Goal: Task Accomplishment & Management: Manage account settings

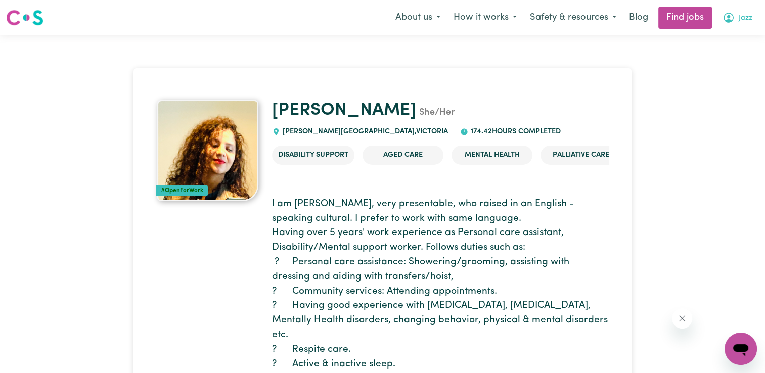
click at [732, 21] on icon "My Account" at bounding box center [729, 18] width 10 height 10
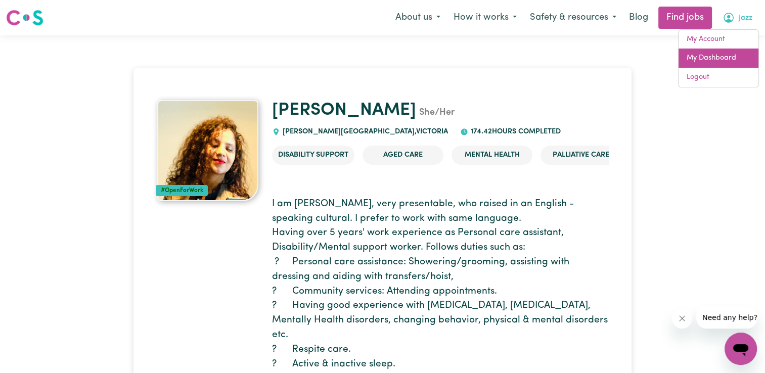
click at [716, 58] on link "My Dashboard" at bounding box center [719, 58] width 80 height 19
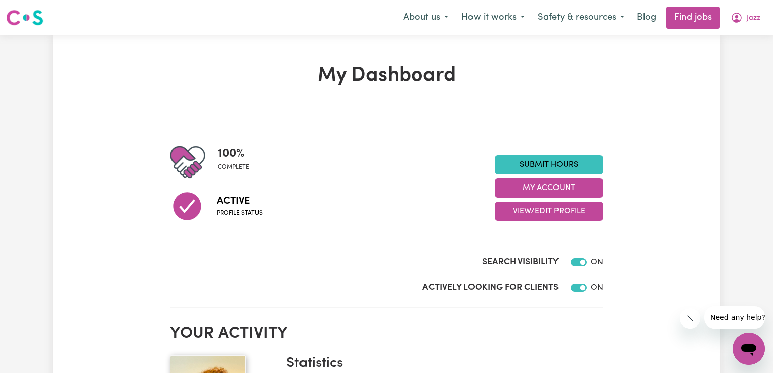
scroll to position [101, 0]
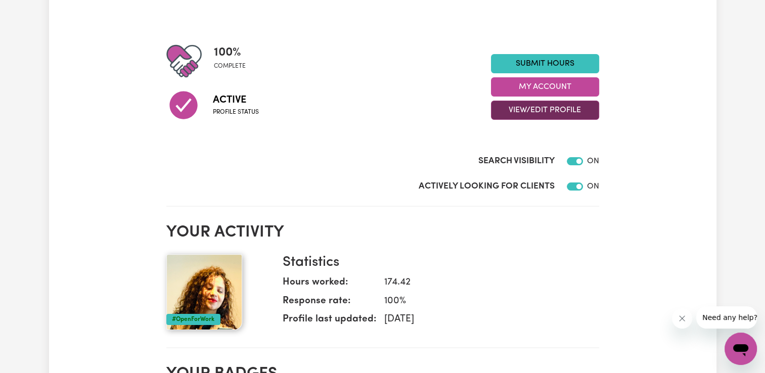
click at [550, 109] on button "View/Edit Profile" at bounding box center [545, 110] width 108 height 19
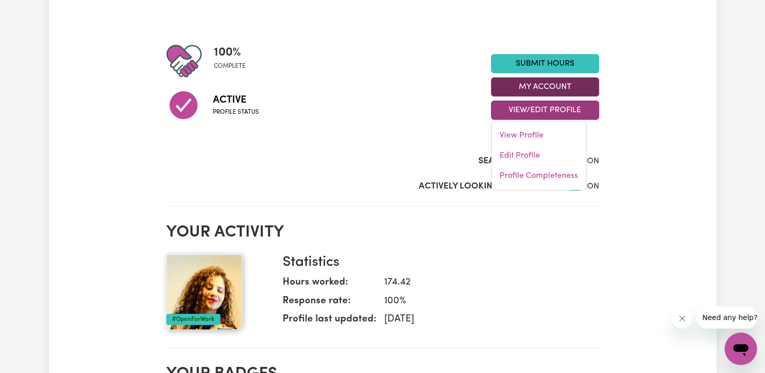
click at [556, 83] on button "My Account" at bounding box center [545, 86] width 108 height 19
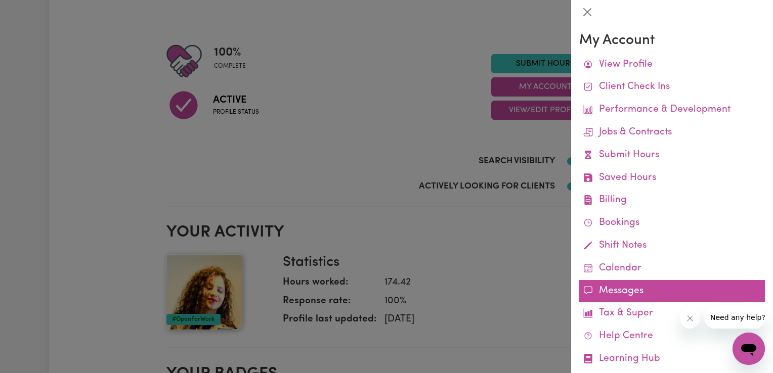
click at [626, 292] on link "Messages" at bounding box center [672, 291] width 186 height 23
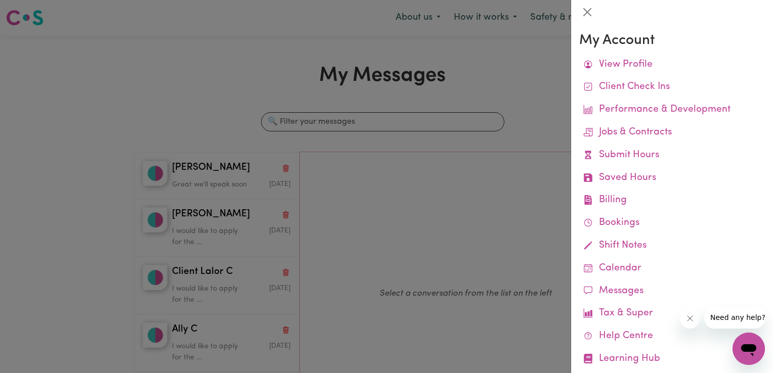
click at [540, 80] on div at bounding box center [386, 186] width 773 height 373
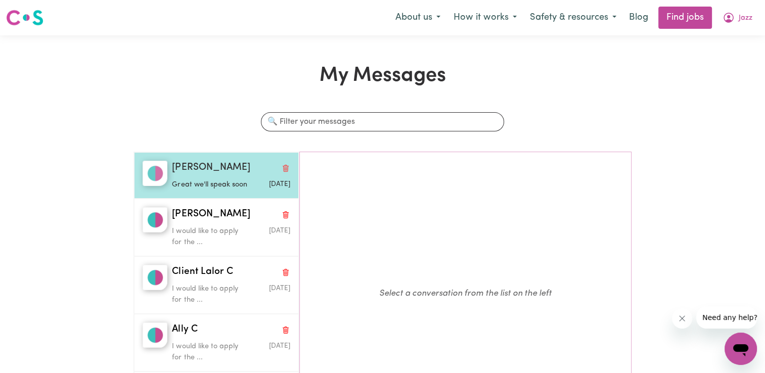
click at [212, 185] on p "Great we'll speak soon" at bounding box center [211, 185] width 79 height 11
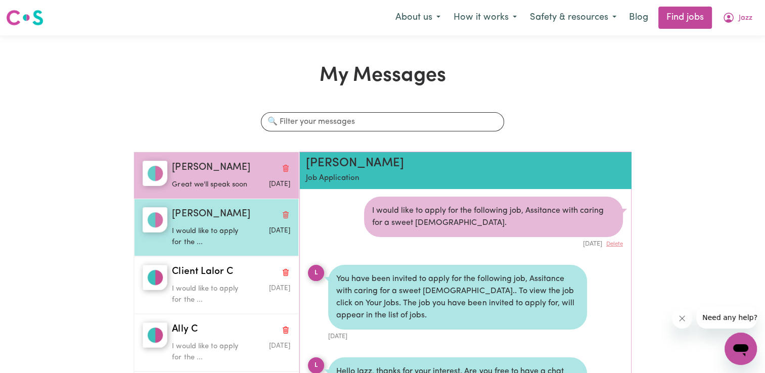
scroll to position [502, 0]
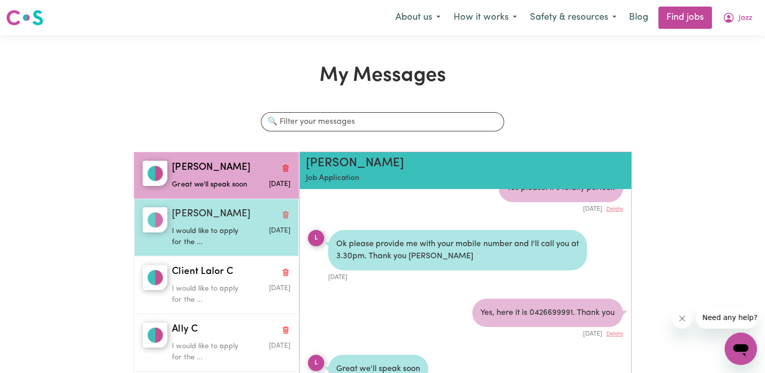
click at [221, 242] on p "I would like to apply for the ..." at bounding box center [211, 237] width 79 height 22
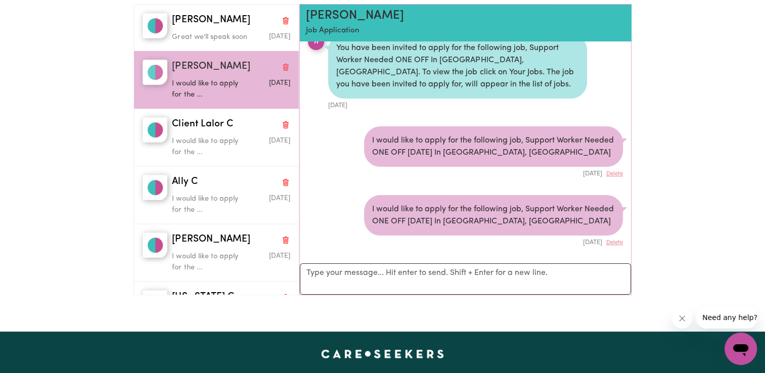
scroll to position [152, 0]
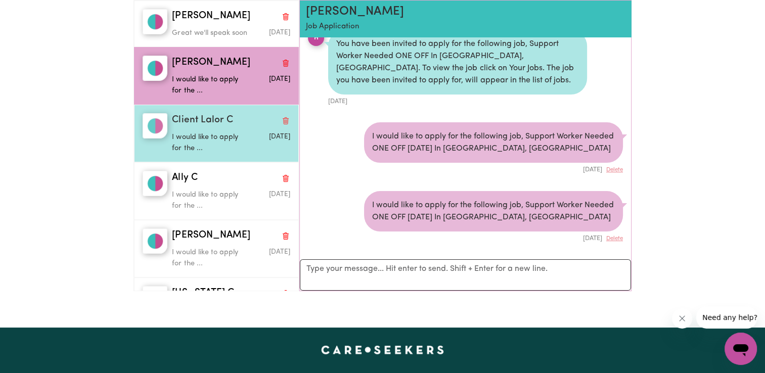
click at [215, 150] on p "I would like to apply for the ..." at bounding box center [211, 143] width 79 height 22
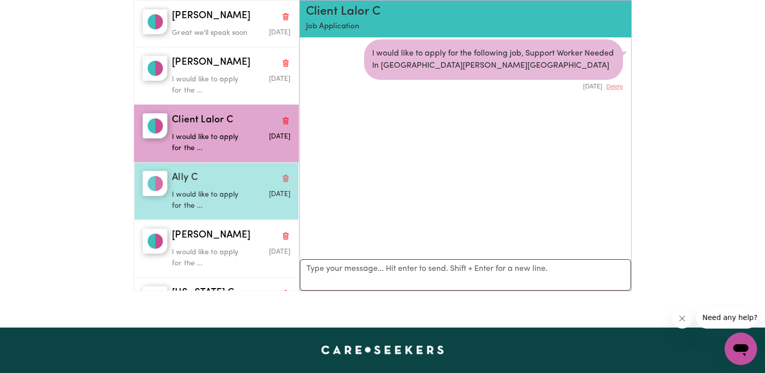
click at [209, 186] on div "Ally C" at bounding box center [231, 178] width 118 height 15
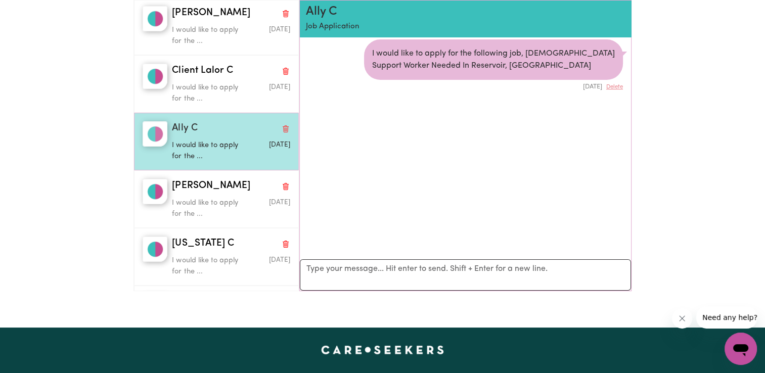
scroll to position [152, 0]
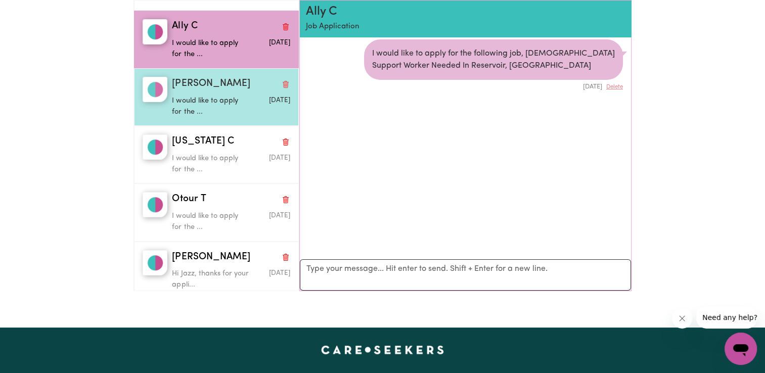
click at [227, 92] on div "[PERSON_NAME]" at bounding box center [231, 84] width 118 height 15
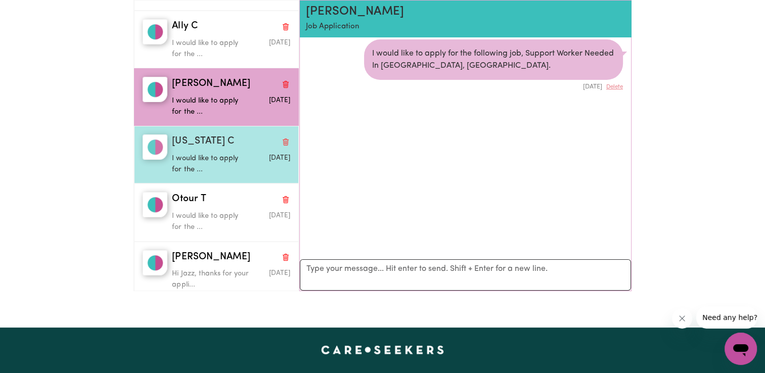
click at [219, 149] on div "[US_STATE] C" at bounding box center [231, 142] width 118 height 15
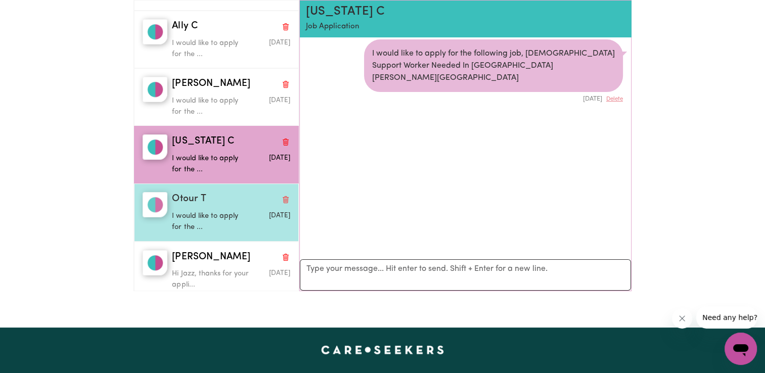
click at [221, 218] on div "I would like to apply for the ..." at bounding box center [211, 220] width 79 height 26
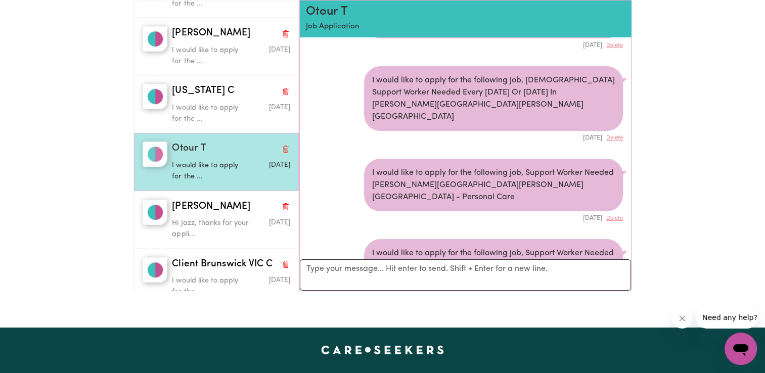
scroll to position [253, 0]
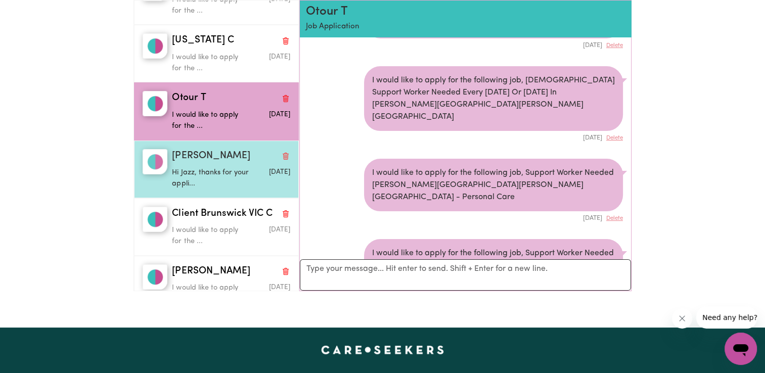
click at [226, 187] on p "Hi Jazz, thanks for your appli..." at bounding box center [211, 178] width 79 height 22
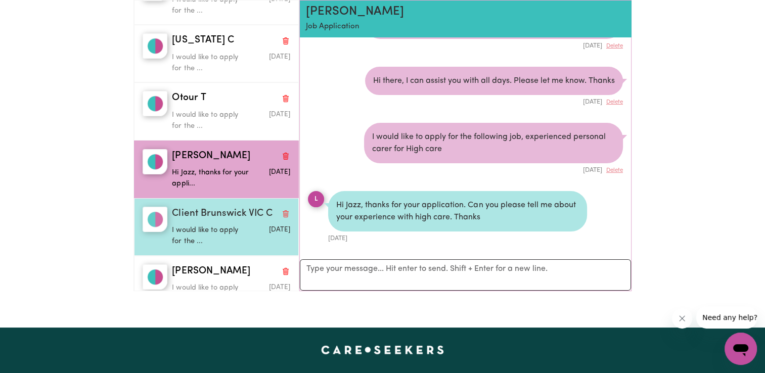
click at [231, 233] on div "I would like to apply for the ..." at bounding box center [211, 234] width 79 height 26
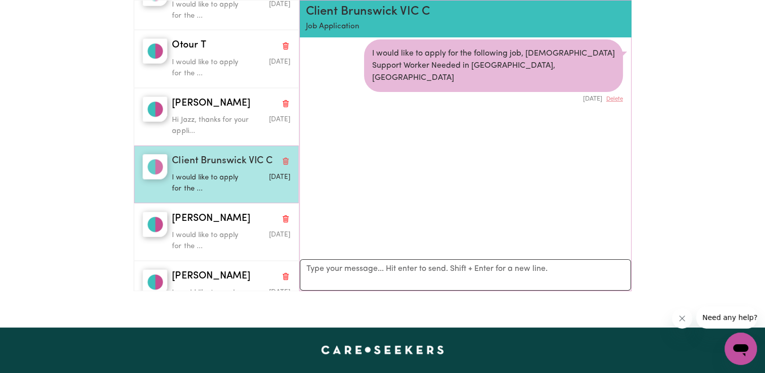
scroll to position [405, 0]
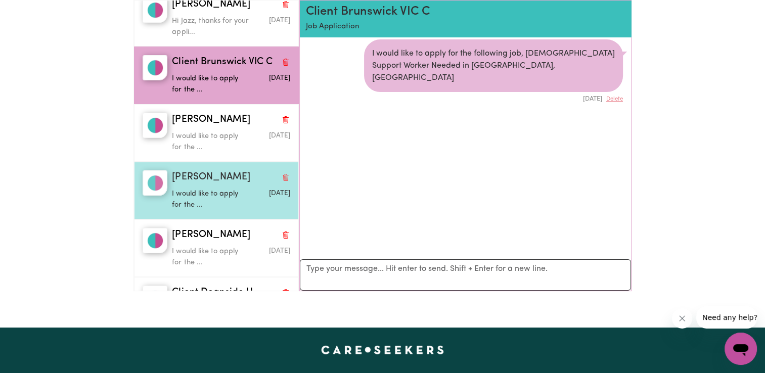
click at [226, 174] on div "[PERSON_NAME] would like to apply for the ... [DATE]" at bounding box center [216, 191] width 165 height 58
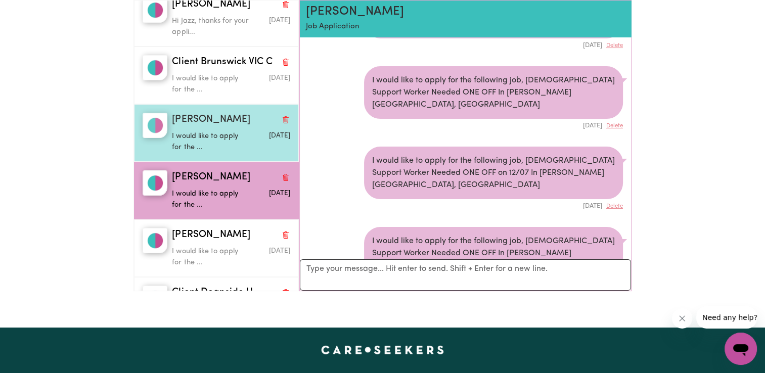
click at [221, 150] on p "I would like to apply for the ..." at bounding box center [211, 142] width 79 height 22
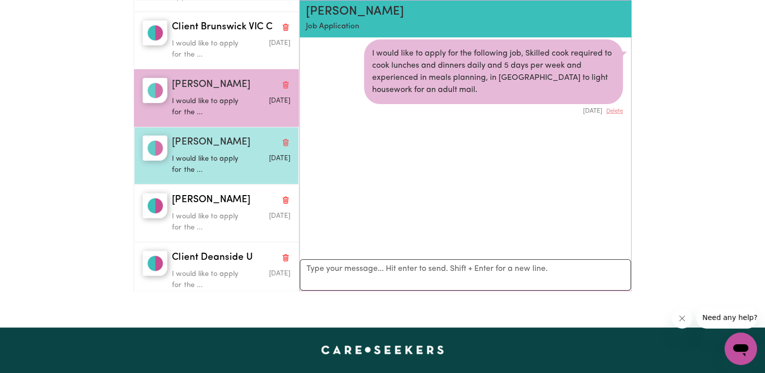
scroll to position [506, 0]
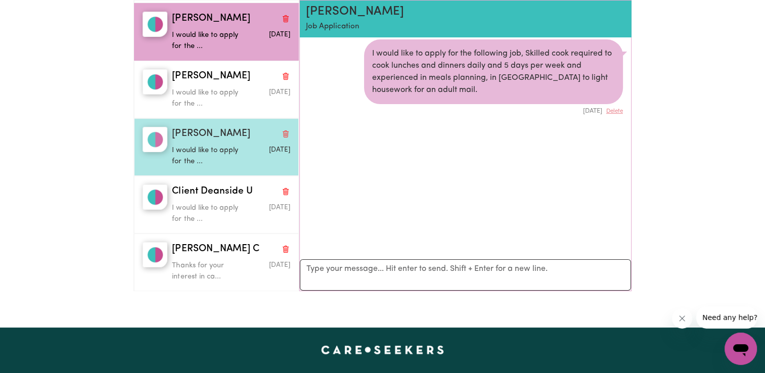
click at [229, 142] on div "[PERSON_NAME]" at bounding box center [231, 134] width 118 height 15
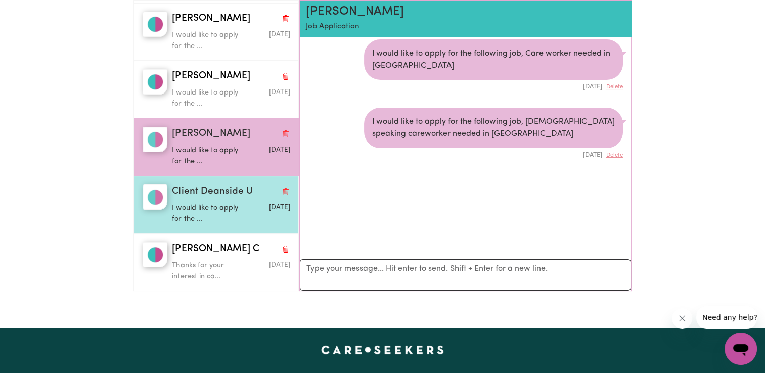
scroll to position [607, 0]
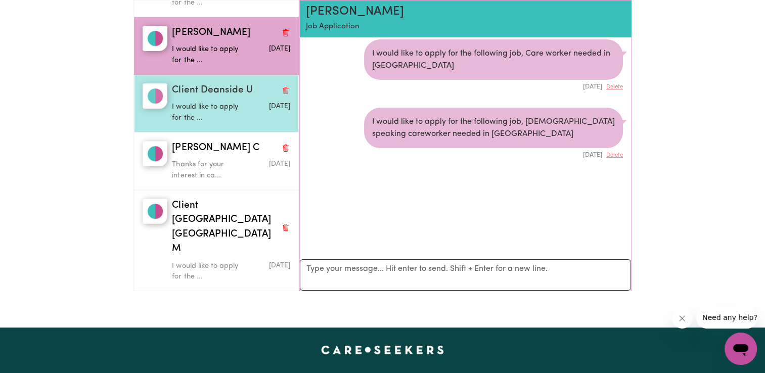
click at [208, 122] on p "I would like to apply for the ..." at bounding box center [211, 113] width 79 height 22
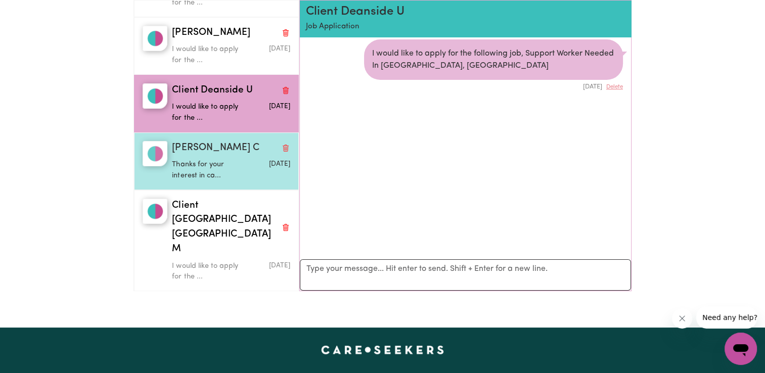
drag, startPoint x: 218, startPoint y: 168, endPoint x: 222, endPoint y: 192, distance: 24.1
click at [218, 168] on p "Thanks for your interest in ca..." at bounding box center [211, 170] width 79 height 22
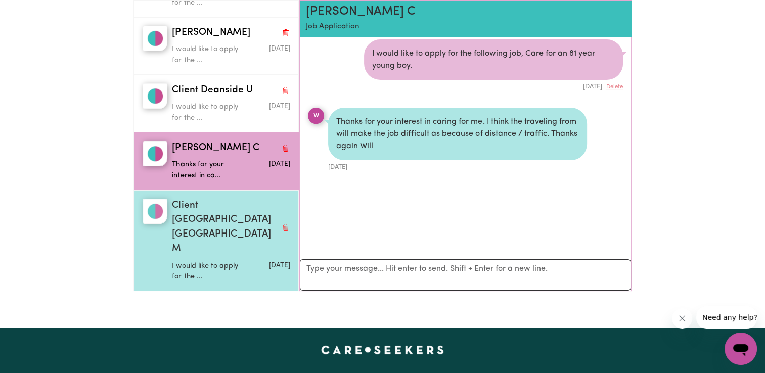
click at [225, 218] on span "Client [GEOGRAPHIC_DATA] [GEOGRAPHIC_DATA] M" at bounding box center [224, 228] width 105 height 58
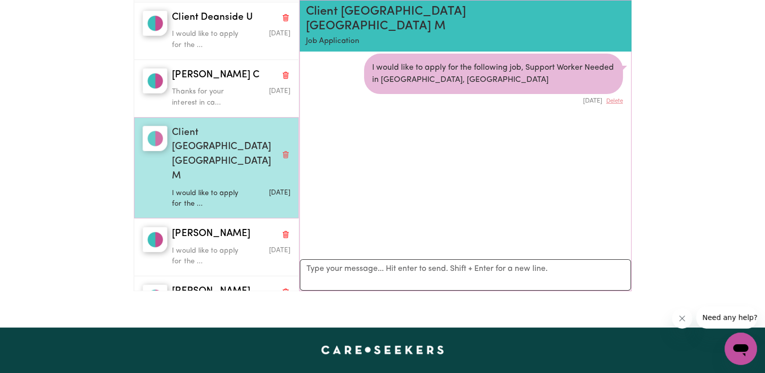
scroll to position [758, 0]
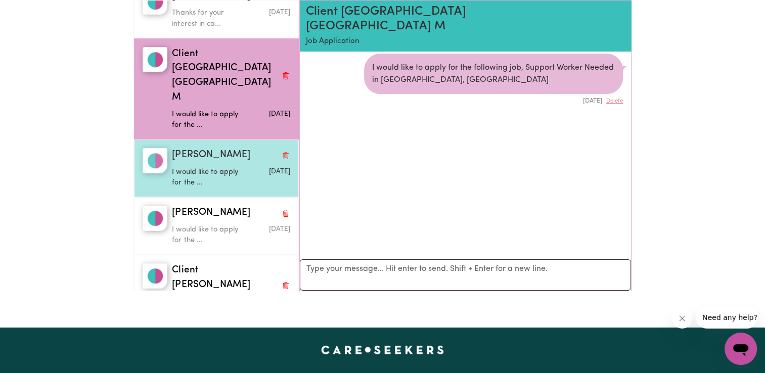
click at [220, 167] on p "I would like to apply for the ..." at bounding box center [211, 178] width 79 height 22
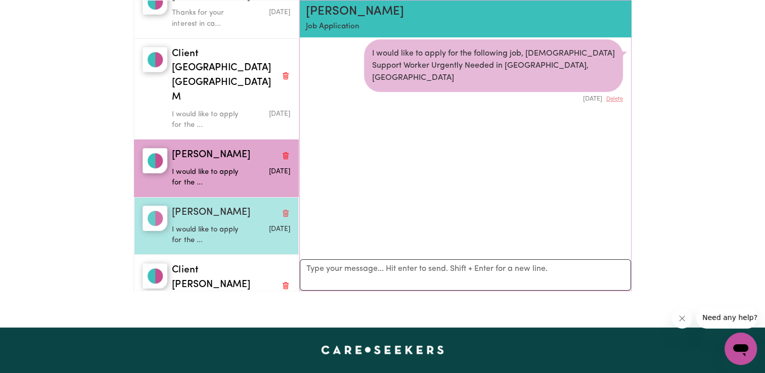
click at [228, 220] on div "I would like to apply for the ..." at bounding box center [211, 233] width 79 height 26
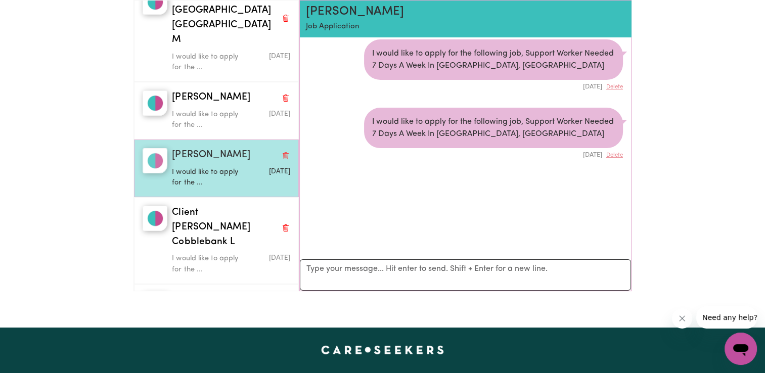
scroll to position [860, 0]
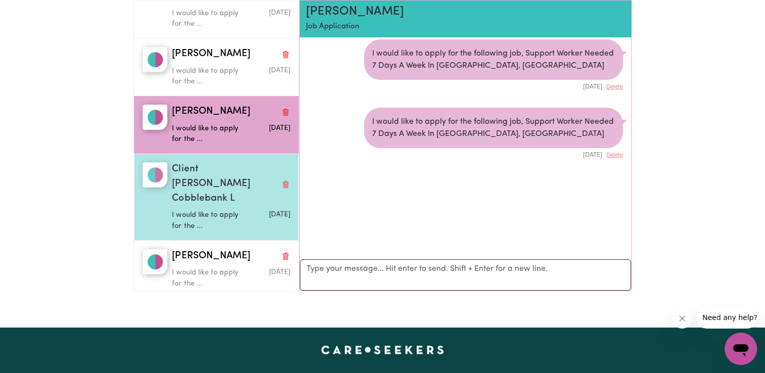
click at [227, 178] on span "Client [PERSON_NAME] Cobblebank L" at bounding box center [224, 183] width 105 height 43
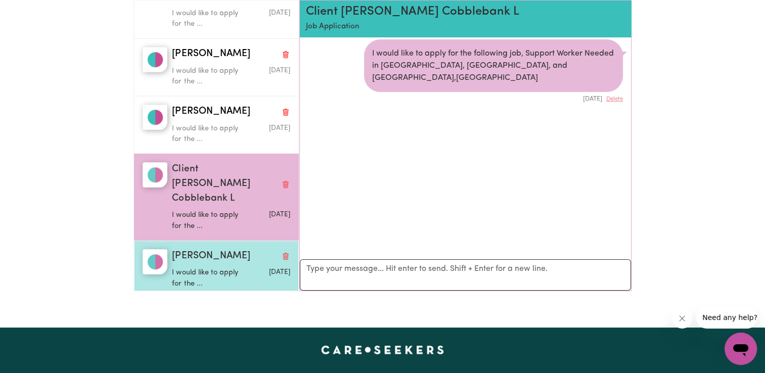
scroll to position [961, 0]
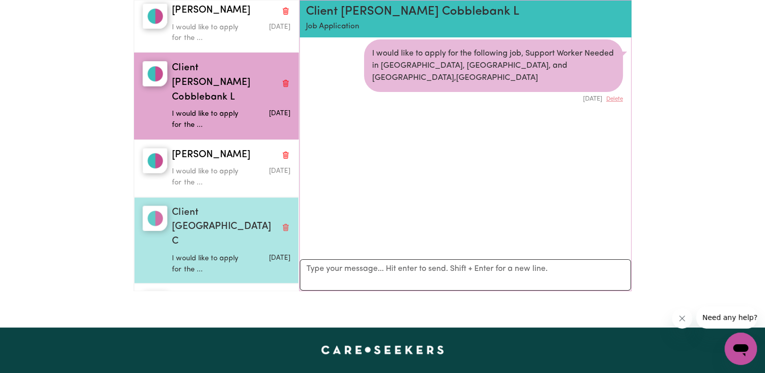
click at [218, 253] on p "I would like to apply for the ..." at bounding box center [211, 264] width 79 height 22
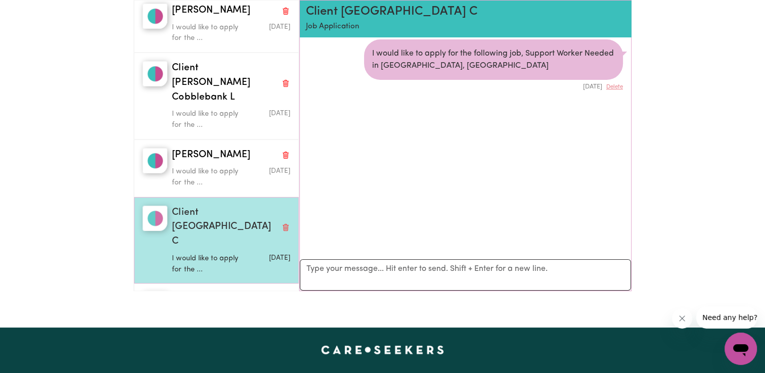
scroll to position [1112, 0]
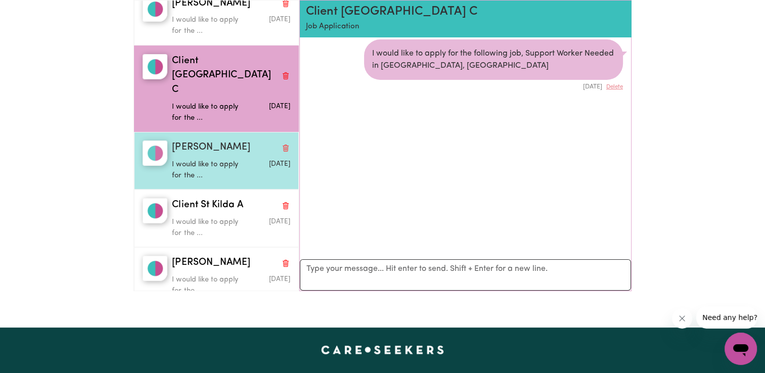
click at [222, 159] on p "I would like to apply for the ..." at bounding box center [211, 170] width 79 height 22
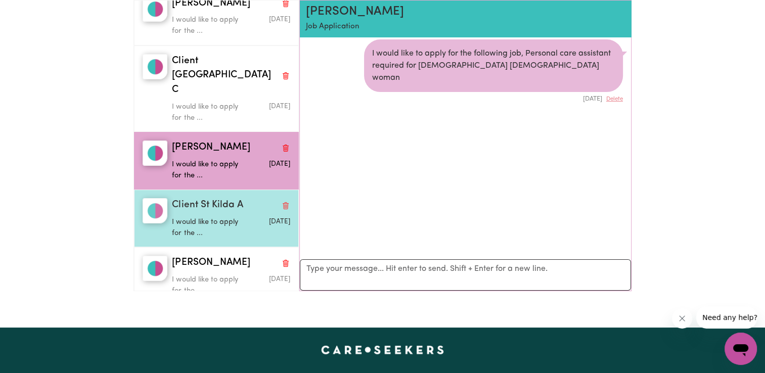
click at [221, 198] on span "Client St Kilda A" at bounding box center [207, 205] width 71 height 15
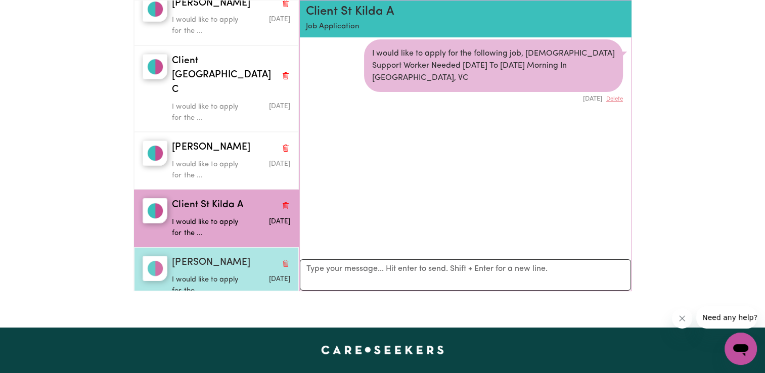
click at [225, 256] on div "[PERSON_NAME]" at bounding box center [231, 263] width 118 height 15
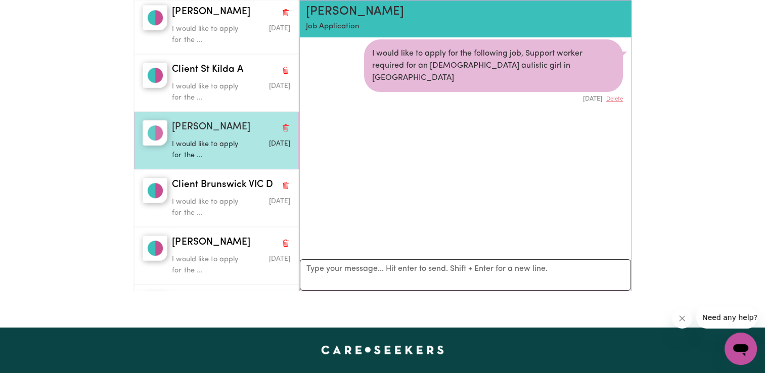
scroll to position [1264, 0]
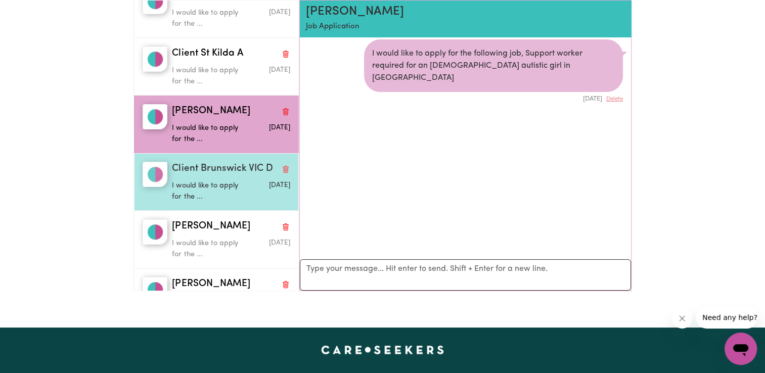
click at [227, 162] on span "Client Brunswick VIC D" at bounding box center [222, 169] width 101 height 15
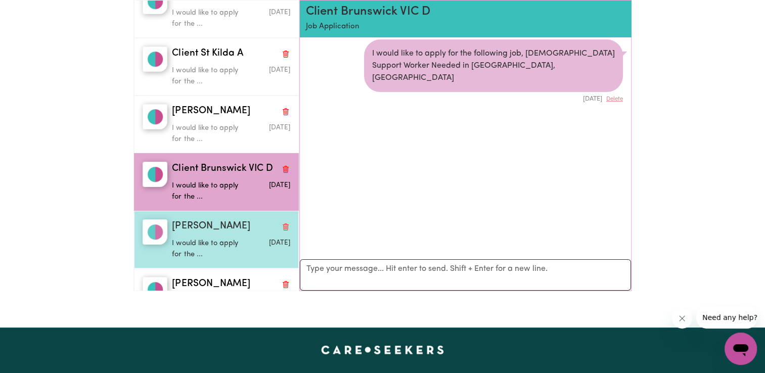
click at [216, 234] on div "I would like to apply for the ..." at bounding box center [211, 247] width 79 height 26
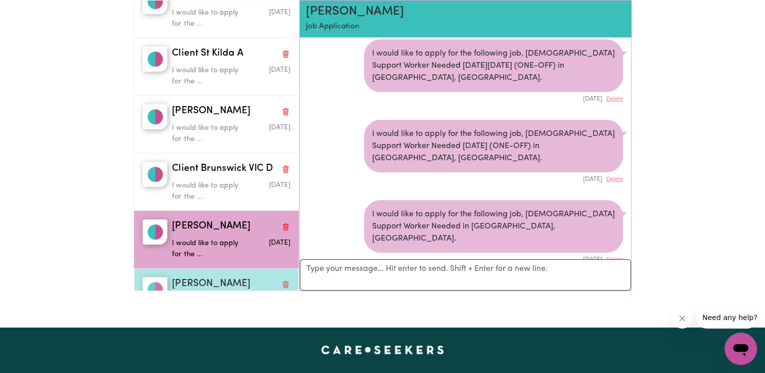
click at [222, 277] on div "[PERSON_NAME]" at bounding box center [231, 284] width 118 height 15
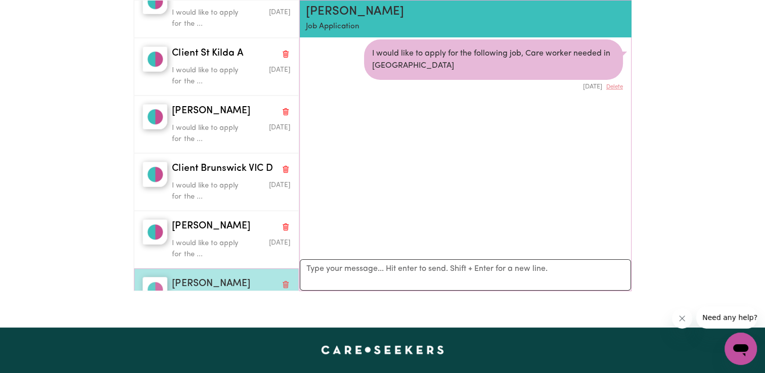
scroll to position [1416, 0]
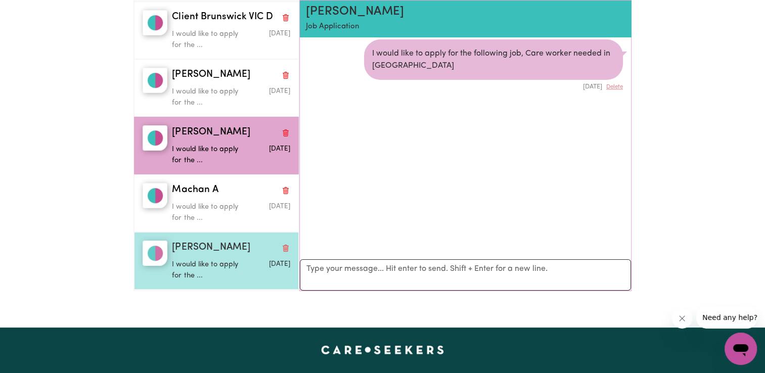
click at [220, 259] on p "I would like to apply for the ..." at bounding box center [211, 270] width 79 height 22
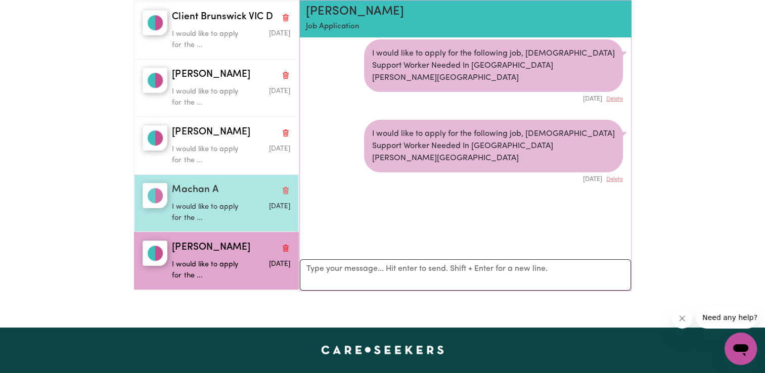
click at [222, 202] on p "I would like to apply for the ..." at bounding box center [211, 213] width 79 height 22
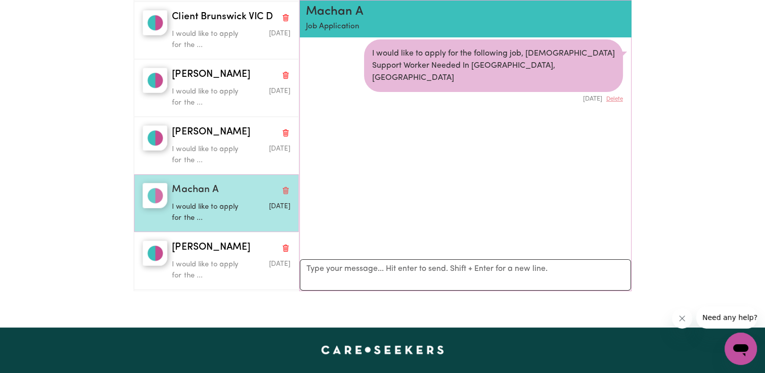
scroll to position [1517, 0]
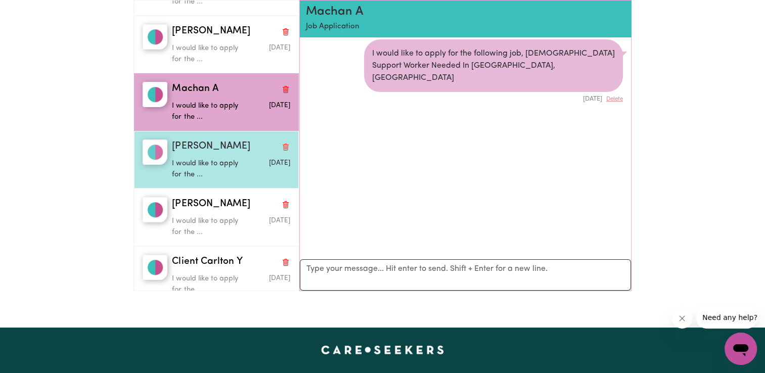
click at [227, 158] on p "I would like to apply for the ..." at bounding box center [211, 169] width 79 height 22
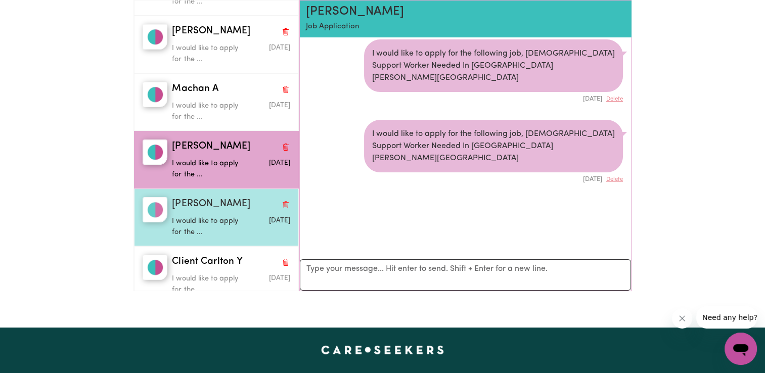
click at [228, 216] on p "I would like to apply for the ..." at bounding box center [211, 227] width 79 height 22
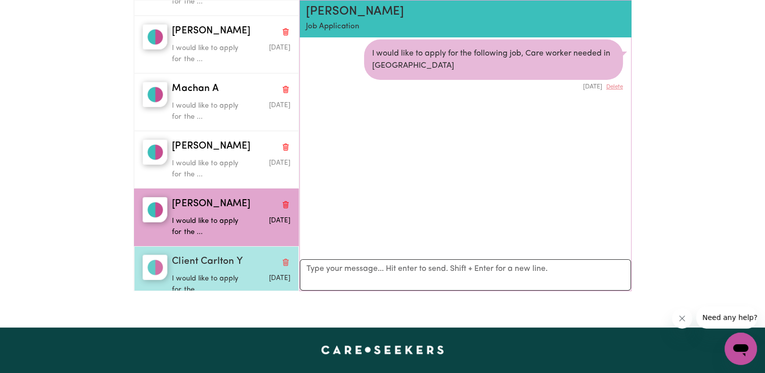
click at [225, 255] on span "Client Carlton Y" at bounding box center [207, 262] width 70 height 15
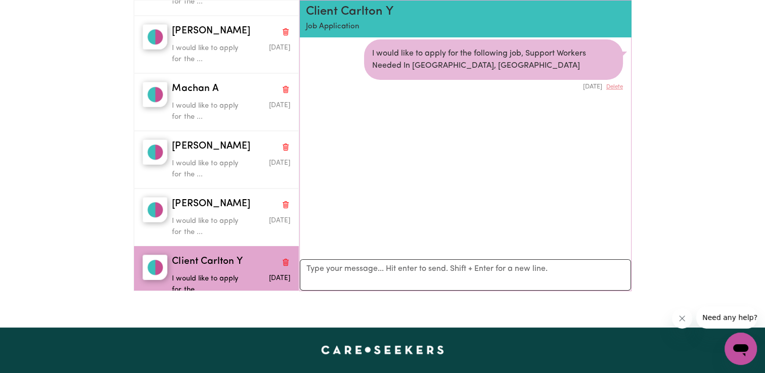
click at [228, 312] on div "[PERSON_NAME]" at bounding box center [231, 319] width 118 height 15
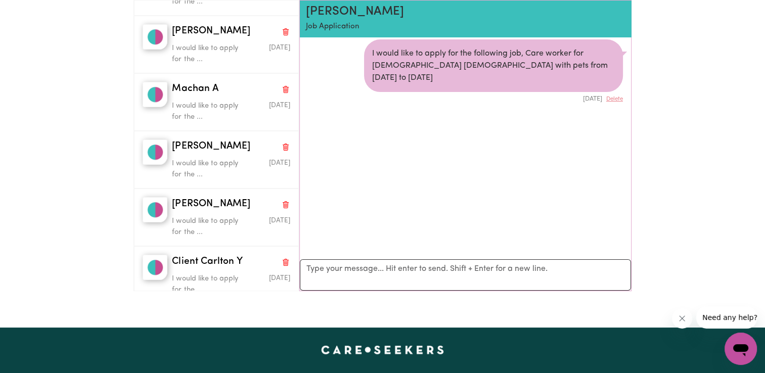
scroll to position [1820, 0]
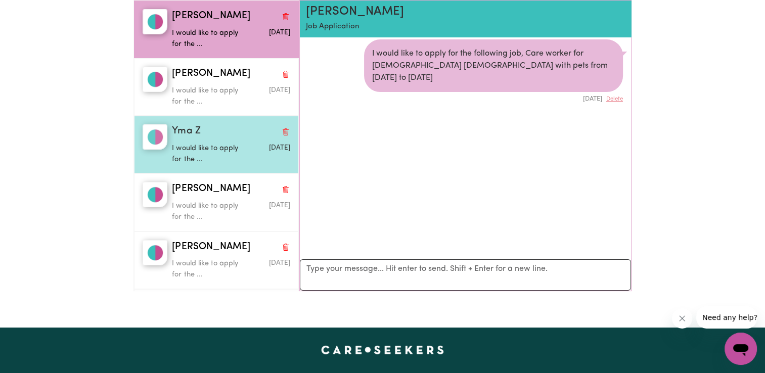
click at [218, 143] on p "I would like to apply for the ..." at bounding box center [211, 154] width 79 height 22
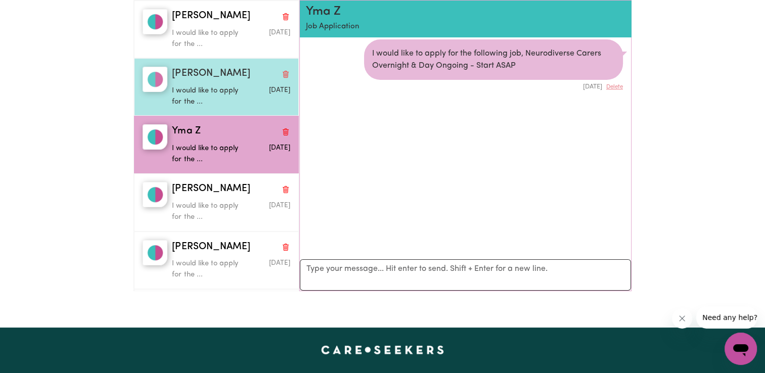
click at [206, 85] on p "I would like to apply for the ..." at bounding box center [211, 96] width 79 height 22
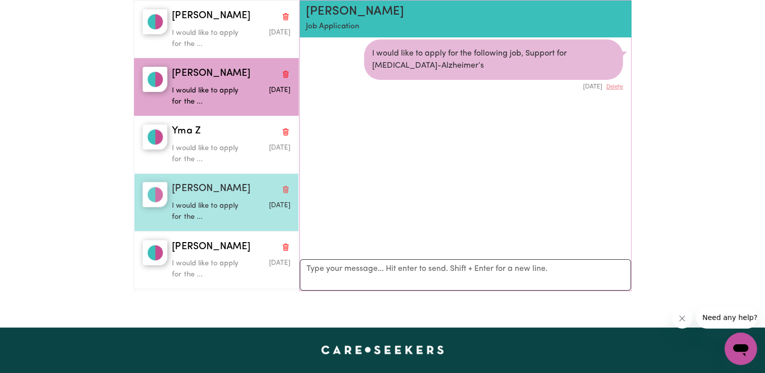
click at [218, 201] on p "I would like to apply for the ..." at bounding box center [211, 212] width 79 height 22
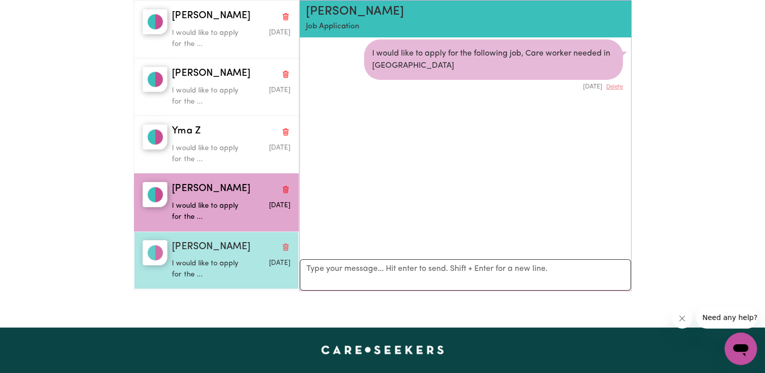
click at [219, 254] on div "I would like to apply for the ..." at bounding box center [211, 267] width 79 height 26
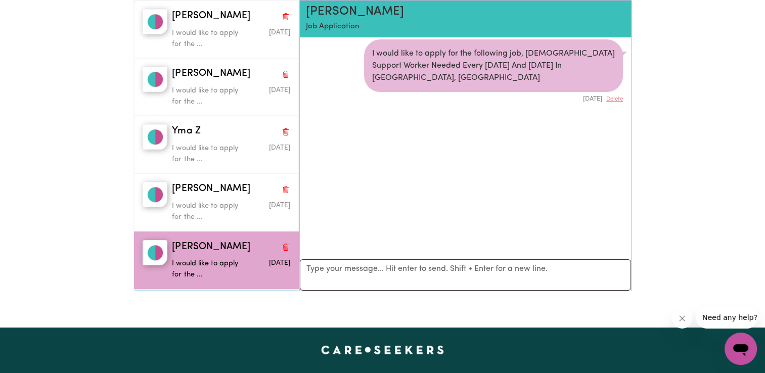
click at [223, 331] on p "I would like to apply for the ..." at bounding box center [211, 342] width 79 height 22
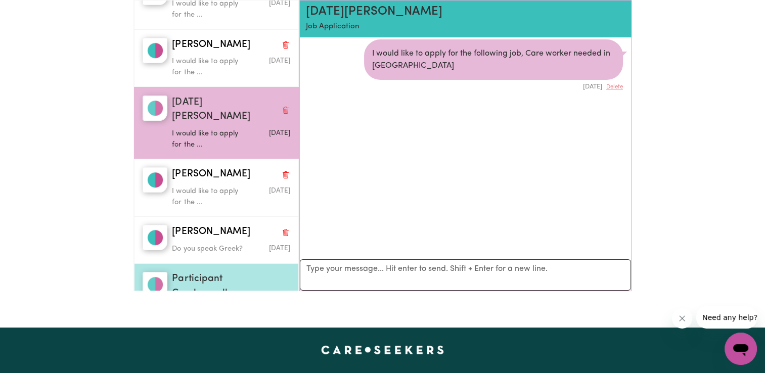
scroll to position [2174, 0]
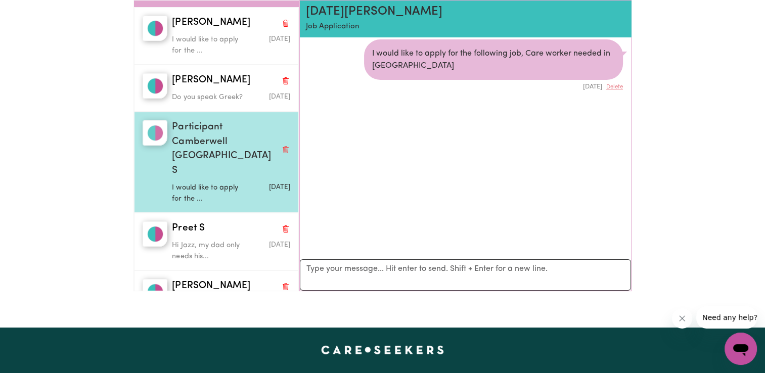
click at [219, 178] on div "I would like to apply for the ..." at bounding box center [211, 191] width 79 height 26
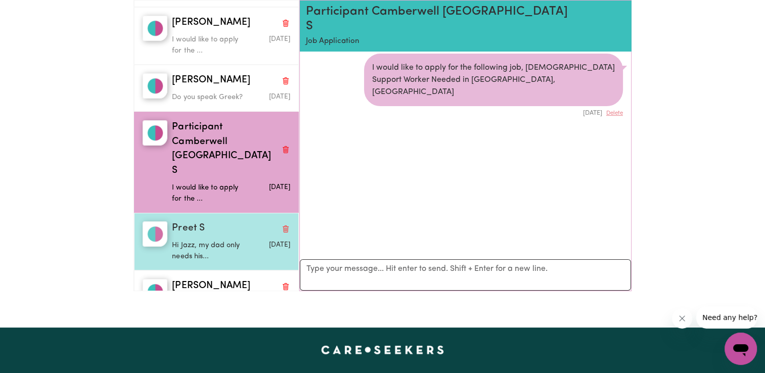
click at [217, 240] on p "Hi Jazz, my dad only needs his..." at bounding box center [211, 251] width 79 height 22
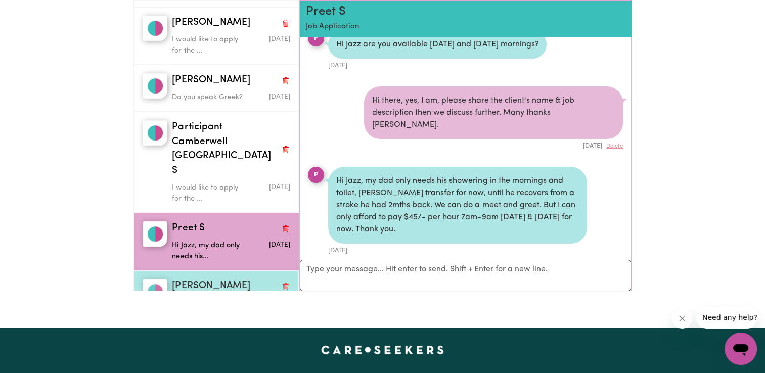
click at [225, 298] on p "I would like to apply for the ..." at bounding box center [211, 309] width 79 height 22
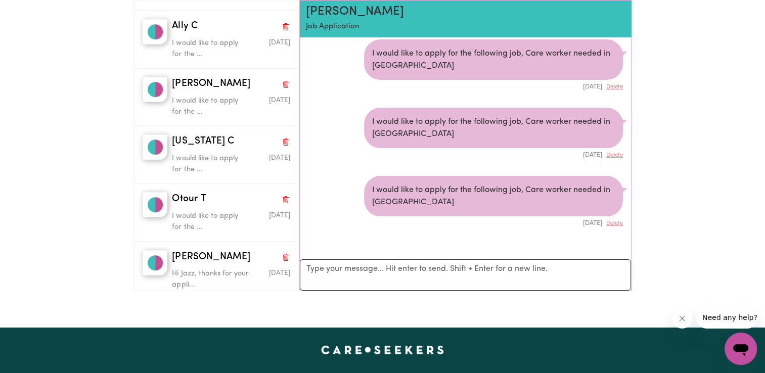
scroll to position [0, 0]
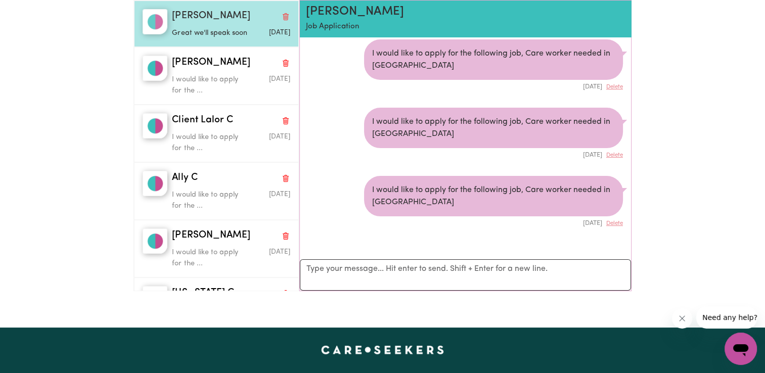
drag, startPoint x: 164, startPoint y: 12, endPoint x: 170, endPoint y: 23, distance: 13.1
click at [164, 13] on img "button" at bounding box center [155, 21] width 25 height 25
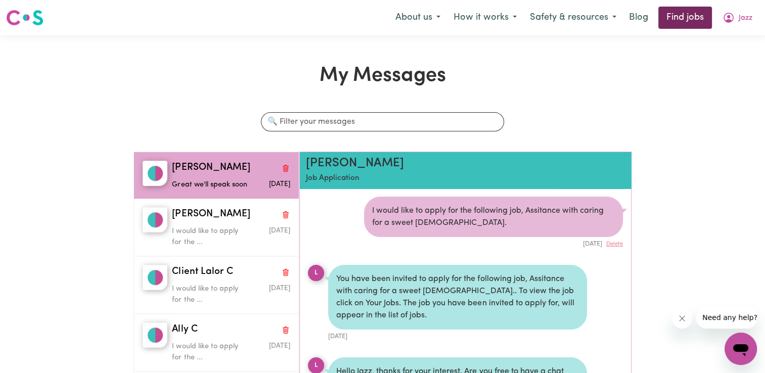
click at [663, 17] on link "Find jobs" at bounding box center [685, 18] width 54 height 22
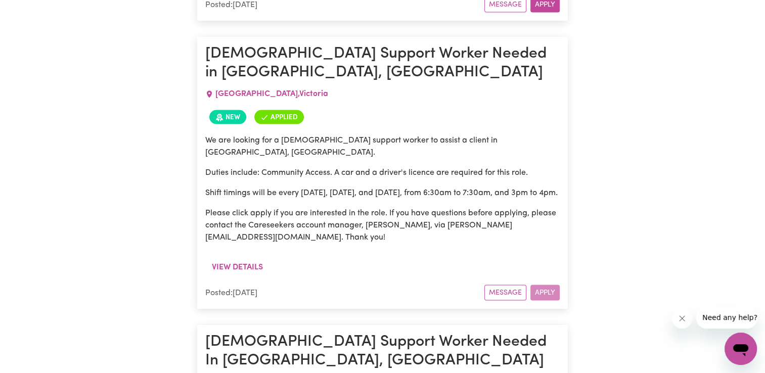
scroll to position [5845, 0]
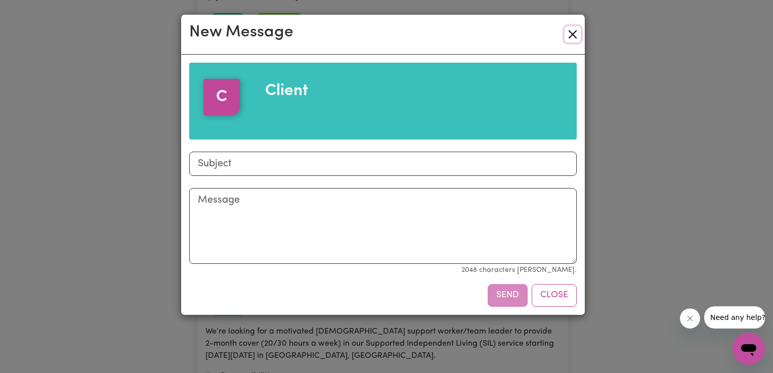
click at [571, 35] on button "Close" at bounding box center [572, 34] width 16 height 16
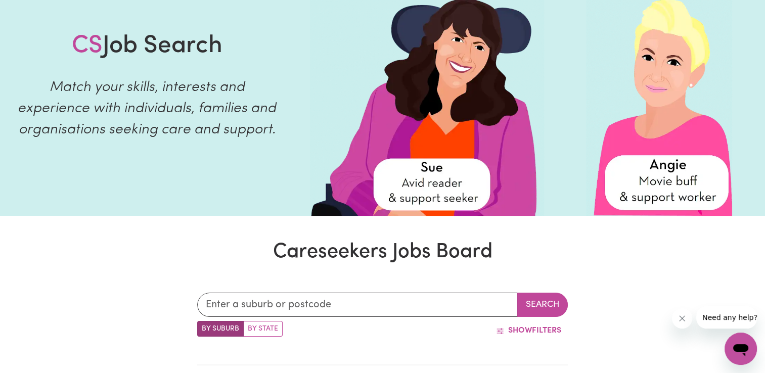
scroll to position [0, 0]
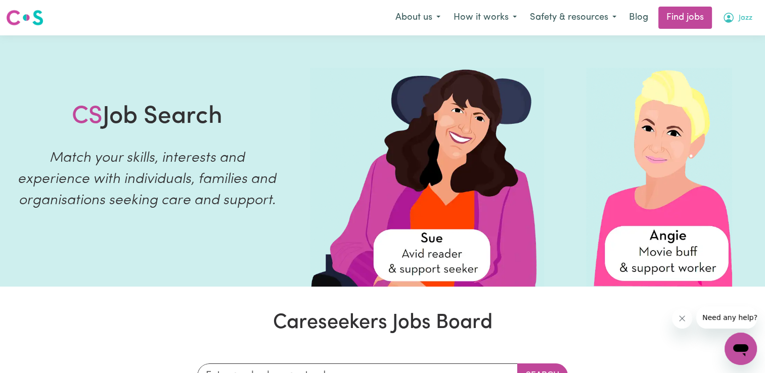
click at [735, 15] on button "Jazz" at bounding box center [737, 17] width 43 height 21
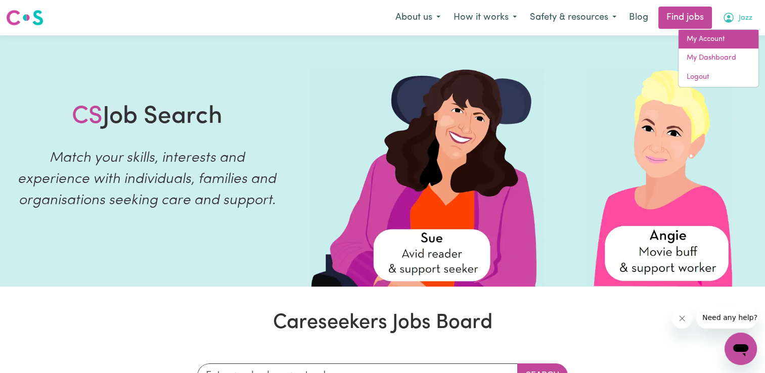
click at [715, 45] on link "My Account" at bounding box center [719, 39] width 80 height 19
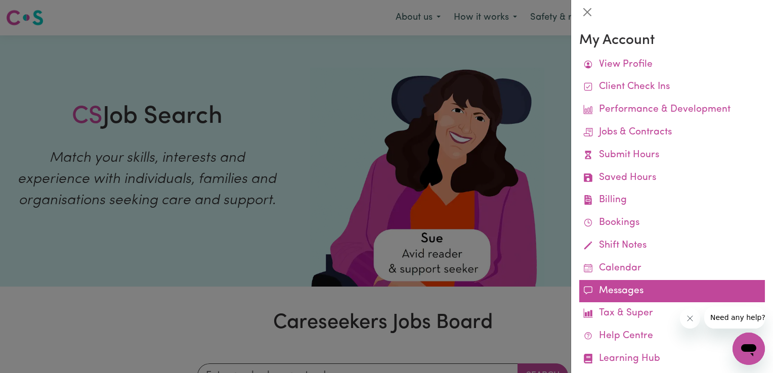
click at [617, 291] on link "Messages" at bounding box center [672, 291] width 186 height 23
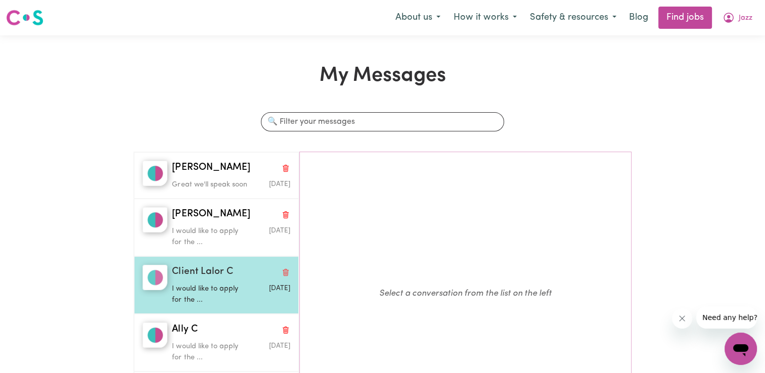
click at [214, 305] on p "I would like to apply for the ..." at bounding box center [211, 295] width 79 height 22
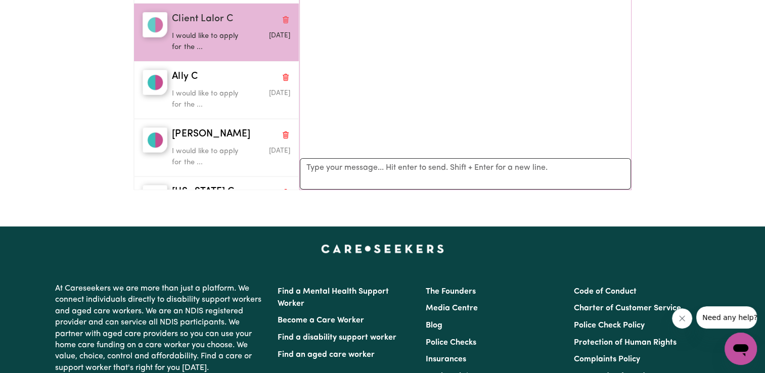
scroll to position [101, 0]
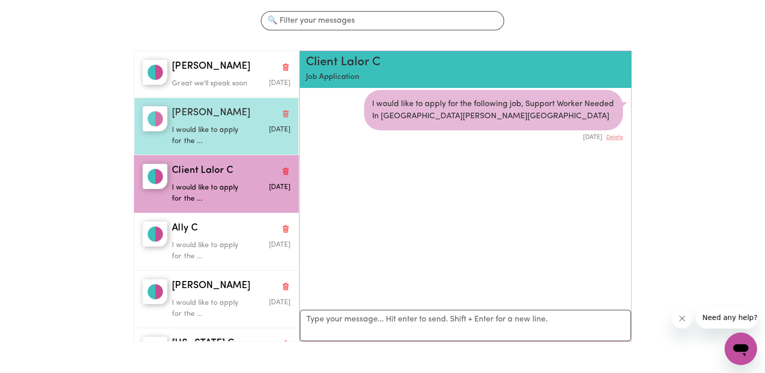
click at [231, 121] on div "[PERSON_NAME]" at bounding box center [231, 113] width 118 height 15
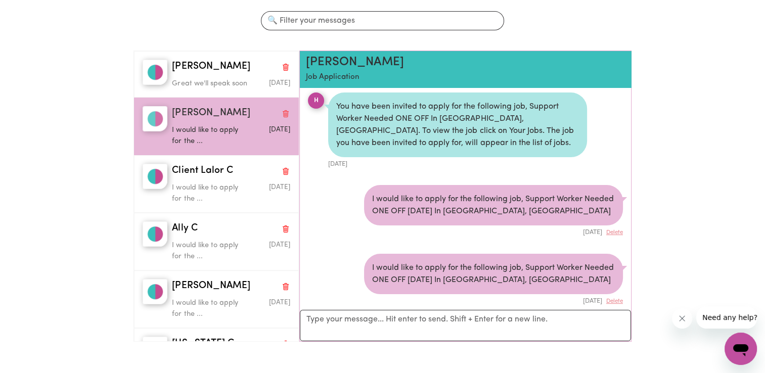
scroll to position [164, 0]
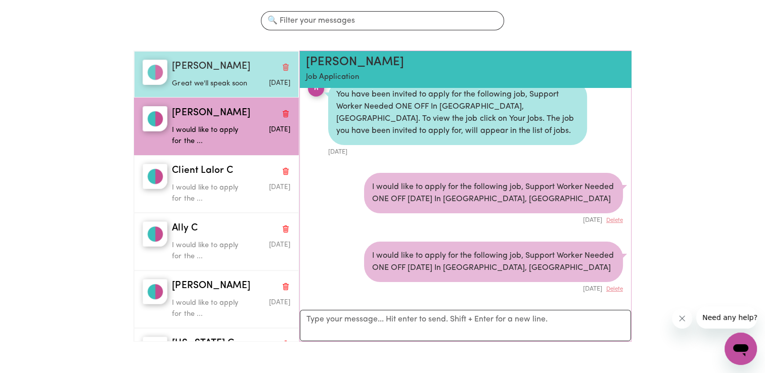
click at [220, 68] on div "[PERSON_NAME]" at bounding box center [231, 67] width 118 height 15
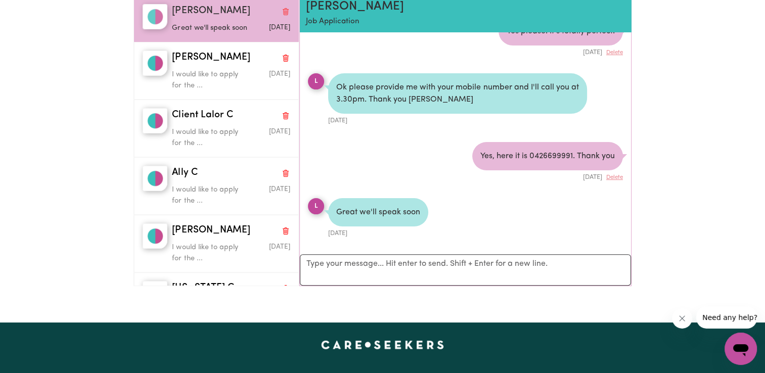
scroll to position [152, 0]
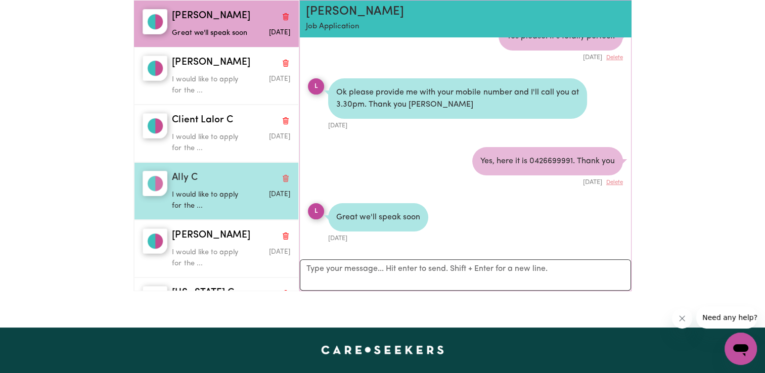
click at [203, 220] on div "Ally C I would like to apply for the ... [DATE]" at bounding box center [216, 191] width 165 height 58
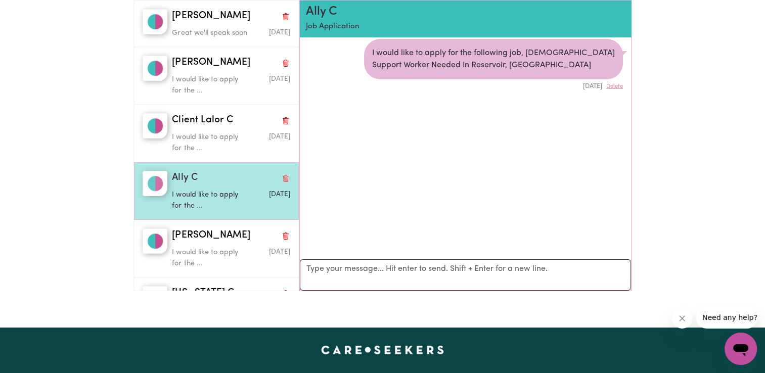
scroll to position [6, 0]
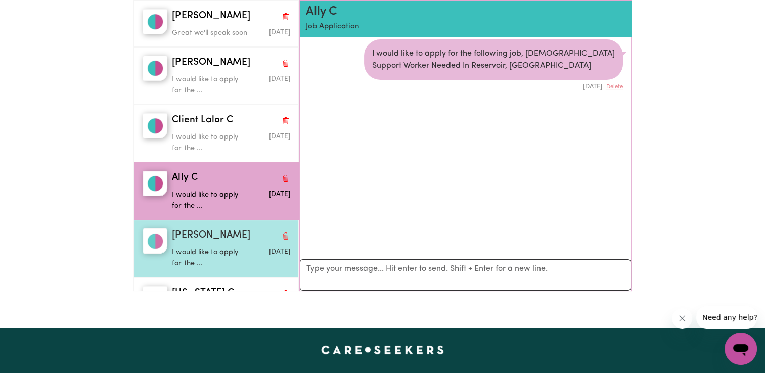
click at [211, 242] on div "[PERSON_NAME]" at bounding box center [231, 236] width 118 height 15
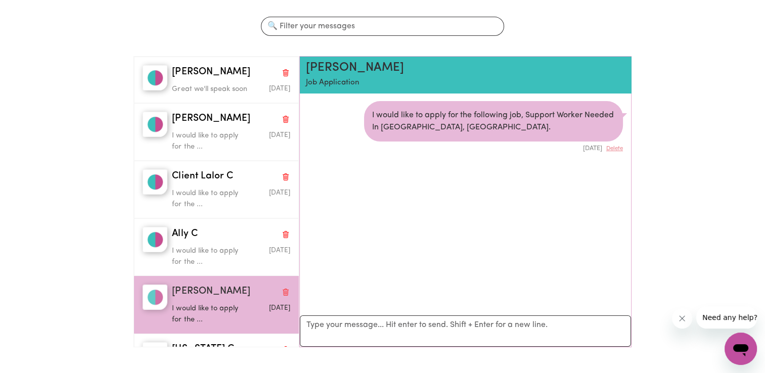
scroll to position [0, 0]
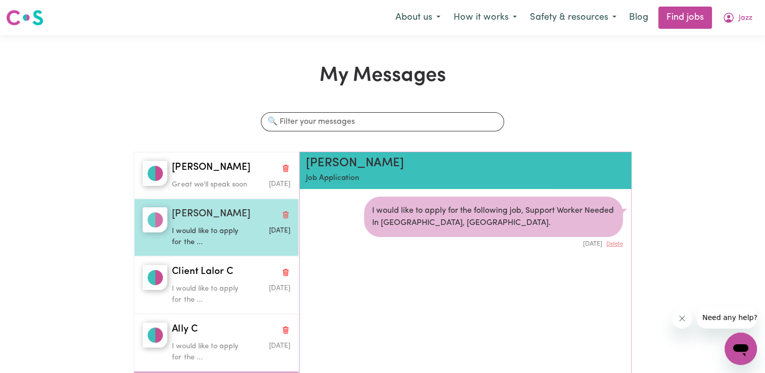
click at [220, 240] on p "I would like to apply for the ..." at bounding box center [211, 237] width 79 height 22
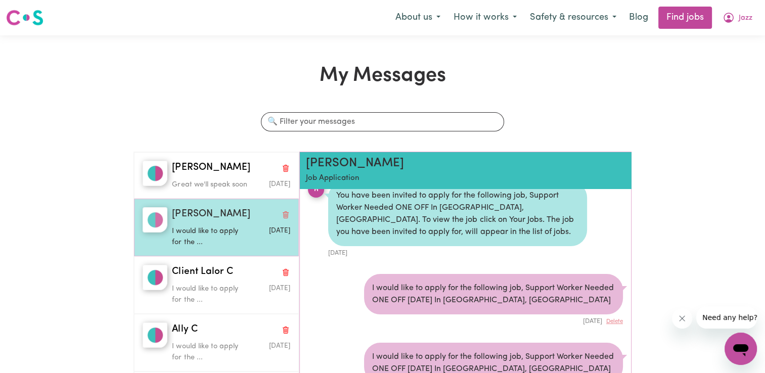
click at [282, 219] on icon "Delete conversation" at bounding box center [286, 215] width 8 height 8
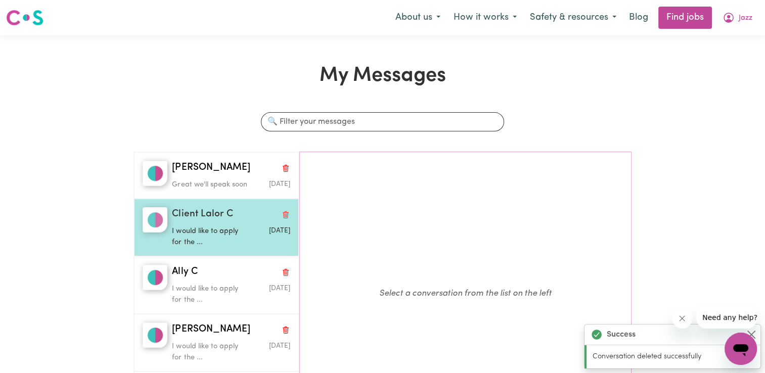
click at [233, 236] on div "I would like to apply for the ..." at bounding box center [211, 235] width 79 height 26
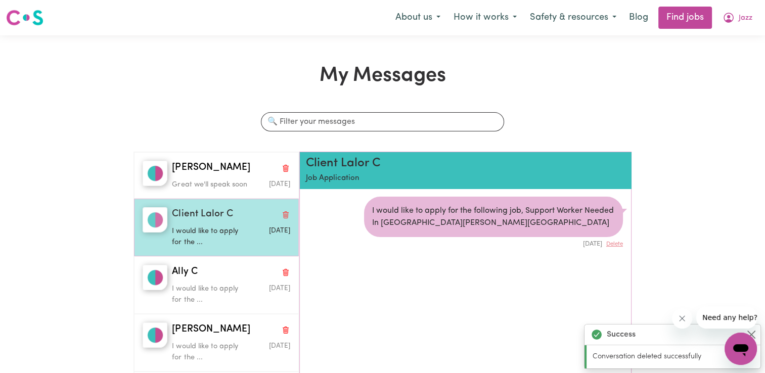
scroll to position [6, 0]
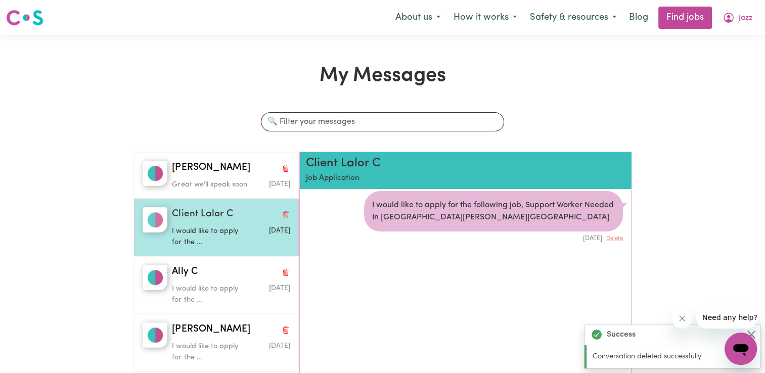
click at [281, 221] on button "Delete conversation" at bounding box center [285, 214] width 9 height 13
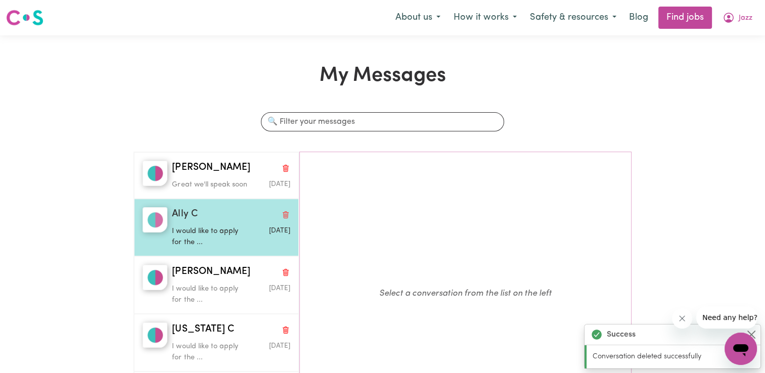
click at [213, 236] on div "I would like to apply for the ..." at bounding box center [211, 235] width 79 height 26
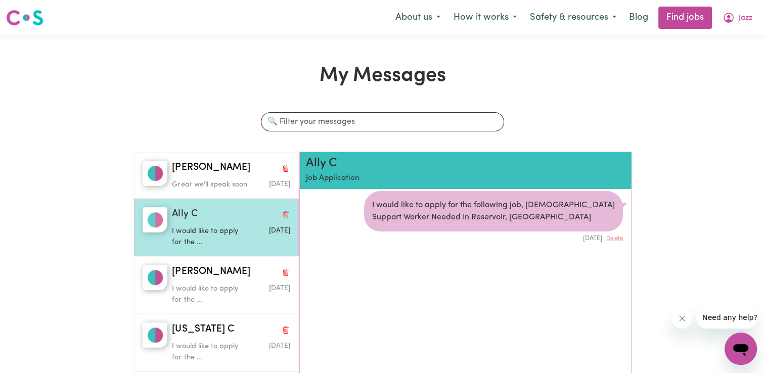
click at [285, 217] on icon "Delete conversation" at bounding box center [286, 215] width 3 height 6
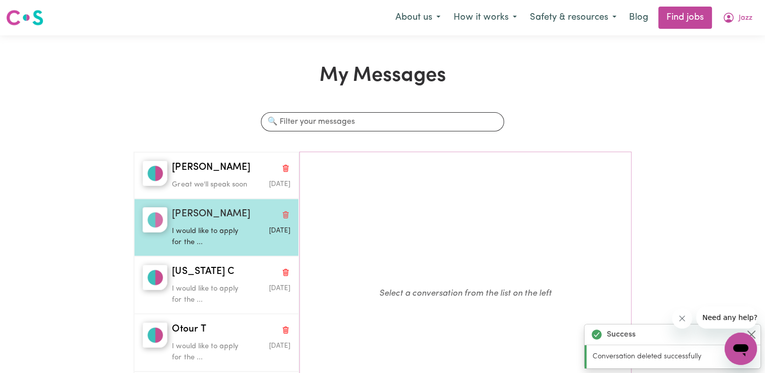
click at [229, 242] on p "I would like to apply for the ..." at bounding box center [211, 237] width 79 height 22
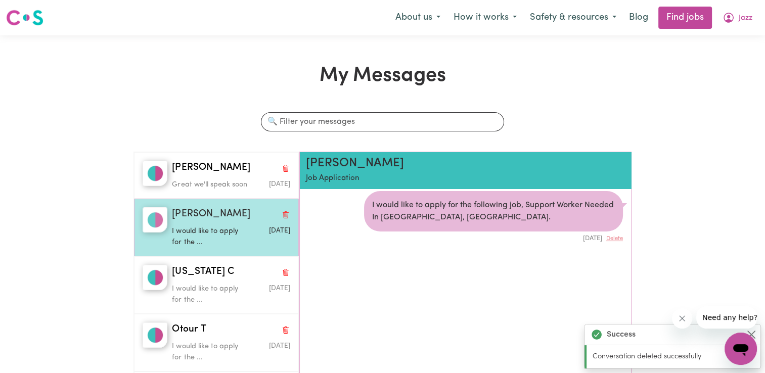
click at [286, 226] on div "[PERSON_NAME] U I would like to apply for the ... [DATE]" at bounding box center [216, 228] width 165 height 58
click at [284, 218] on icon "Delete conversation" at bounding box center [286, 216] width 5 height 6
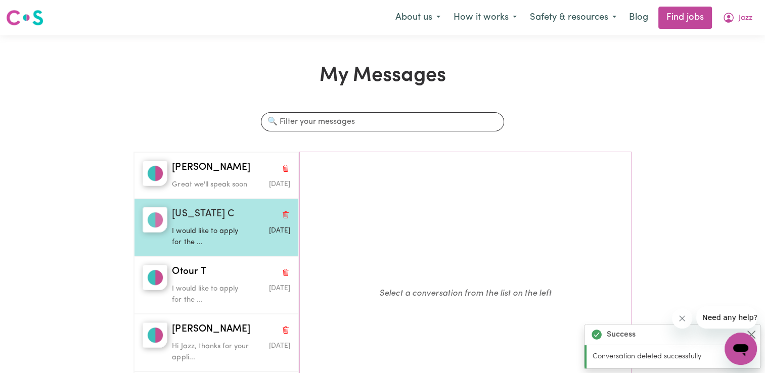
click at [227, 245] on p "I would like to apply for the ..." at bounding box center [211, 237] width 79 height 22
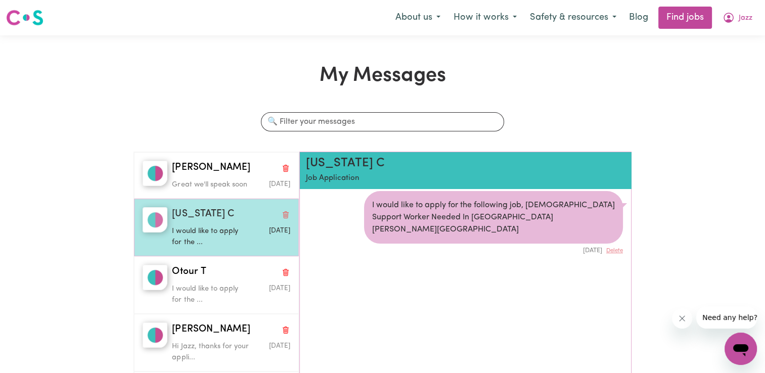
click at [281, 221] on button "Delete conversation" at bounding box center [285, 214] width 9 height 13
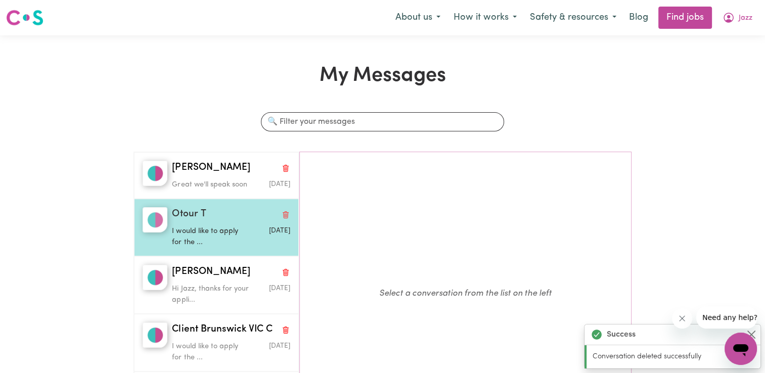
click at [238, 222] on div "Otour T" at bounding box center [231, 214] width 118 height 15
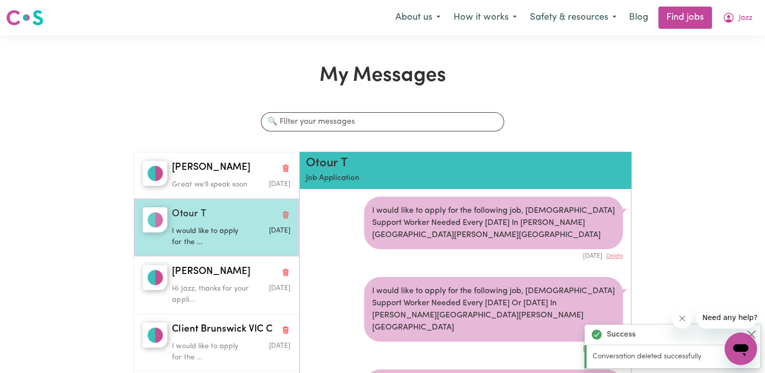
scroll to position [59, 0]
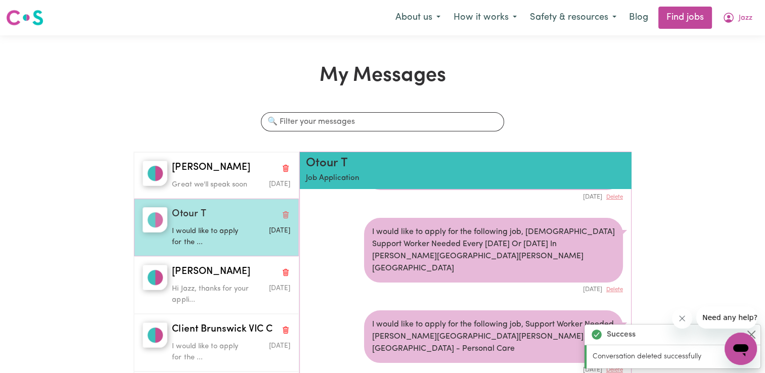
click at [282, 219] on icon "Delete conversation" at bounding box center [286, 215] width 8 height 8
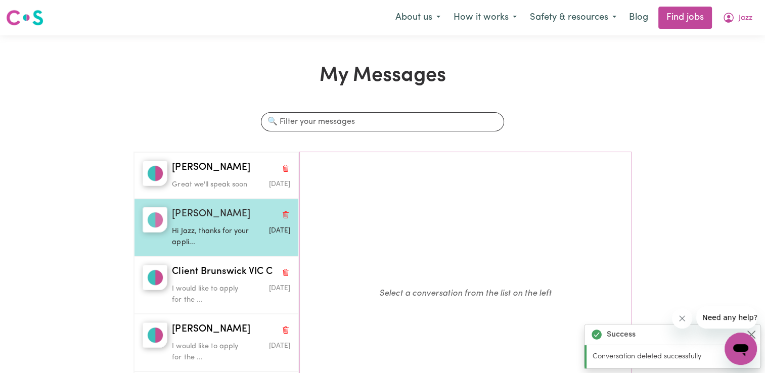
click at [236, 248] on p "Hi Jazz, thanks for your appli..." at bounding box center [211, 237] width 79 height 22
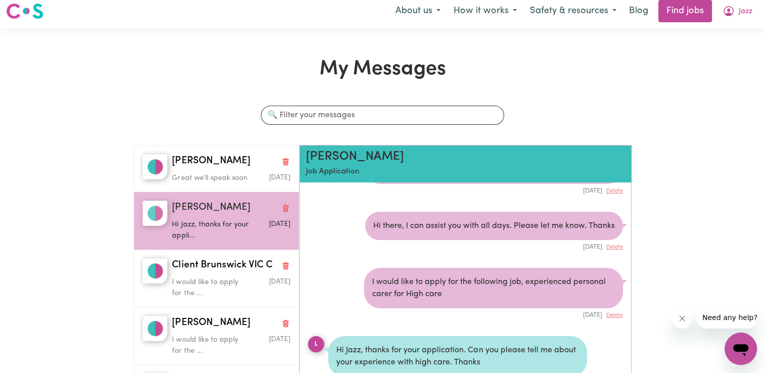
scroll to position [51, 0]
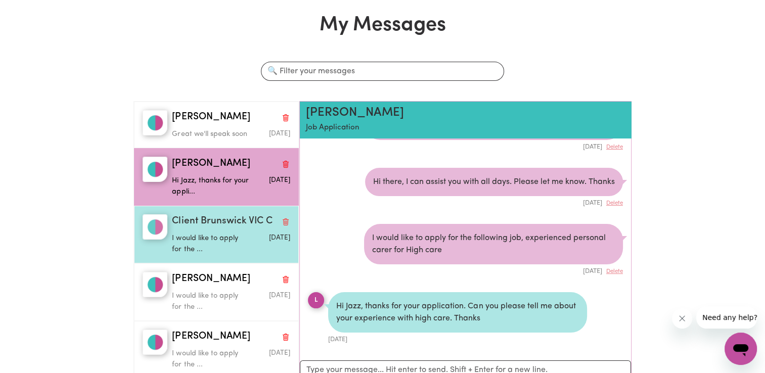
click at [240, 255] on p "I would like to apply for the ..." at bounding box center [211, 244] width 79 height 22
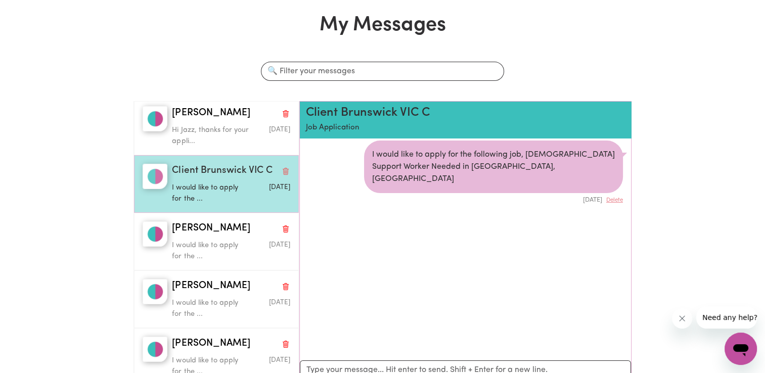
click at [284, 175] on icon "Delete conversation" at bounding box center [286, 172] width 5 height 6
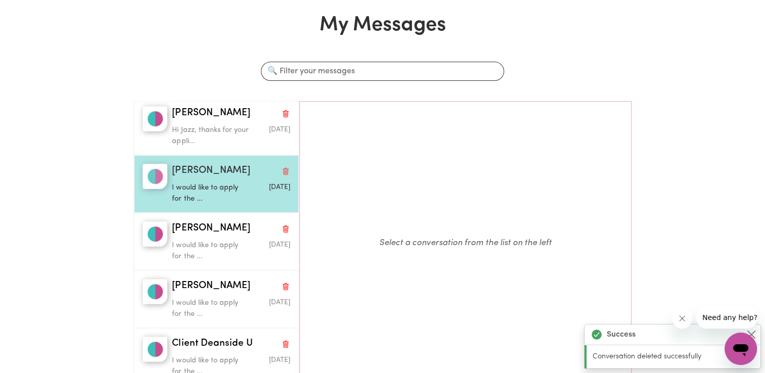
click at [242, 195] on p "I would like to apply for the ..." at bounding box center [211, 194] width 79 height 22
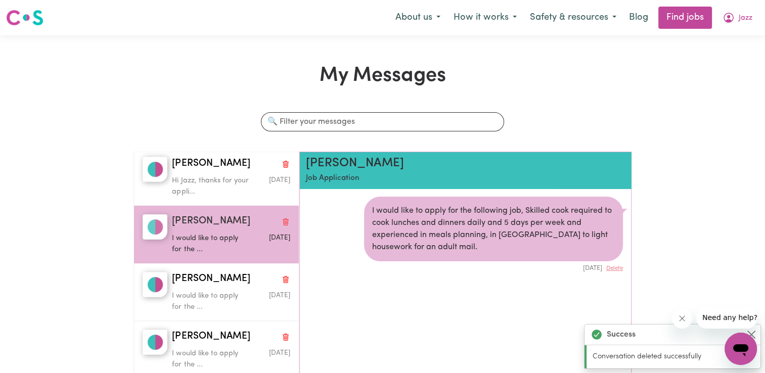
scroll to position [6, 0]
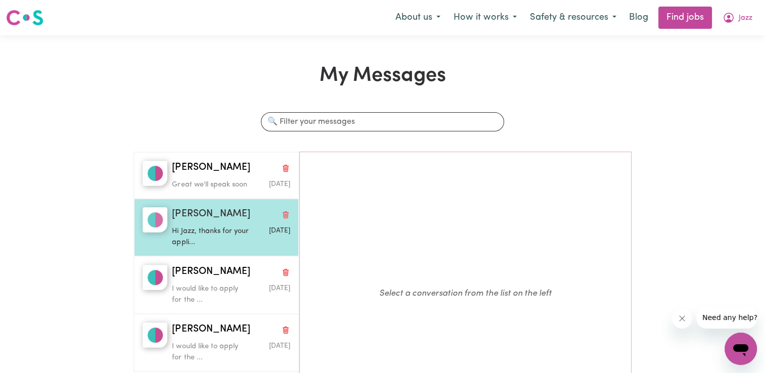
click at [251, 236] on div "[DATE]" at bounding box center [270, 231] width 39 height 10
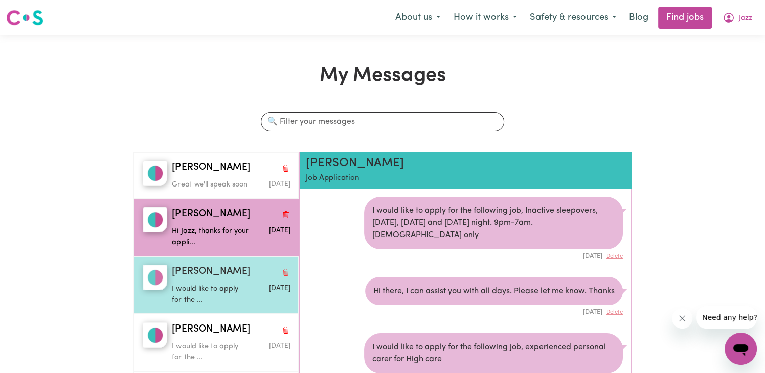
click at [211, 296] on p "I would like to apply for the ..." at bounding box center [211, 295] width 79 height 22
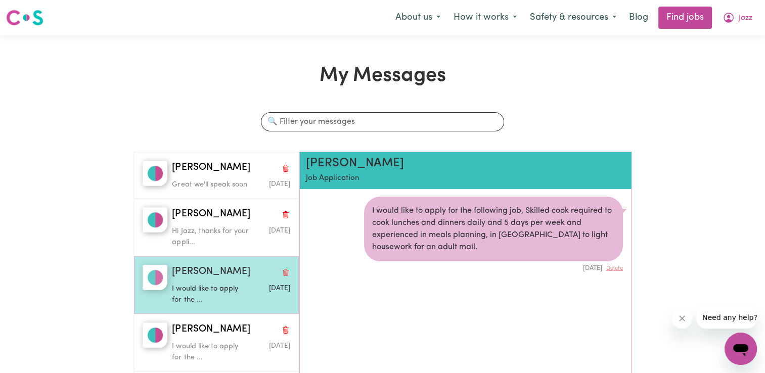
scroll to position [6, 0]
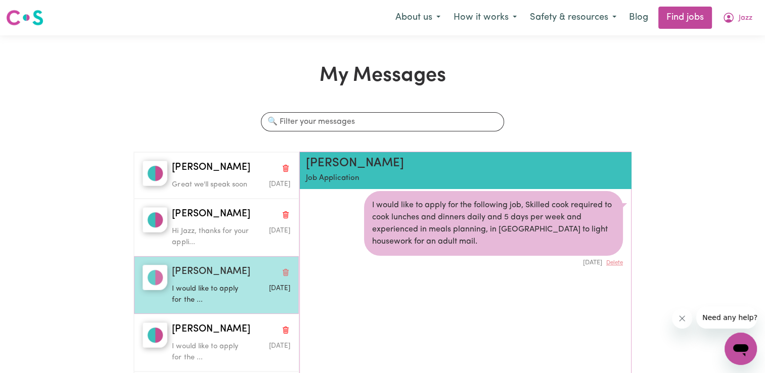
click at [282, 277] on icon "Delete conversation" at bounding box center [286, 272] width 8 height 8
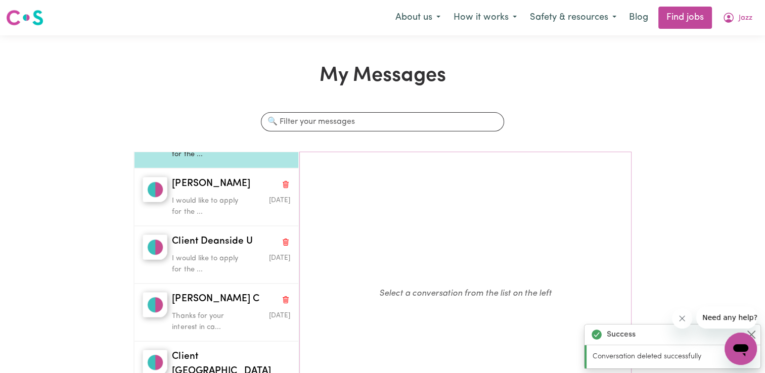
scroll to position [152, 0]
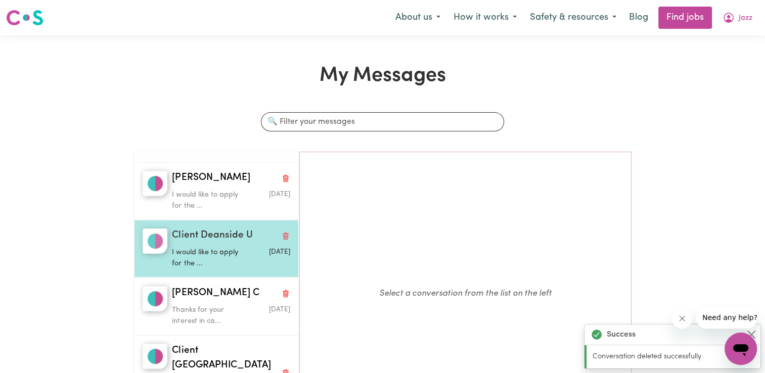
click at [218, 257] on p "I would like to apply for the ..." at bounding box center [211, 258] width 79 height 22
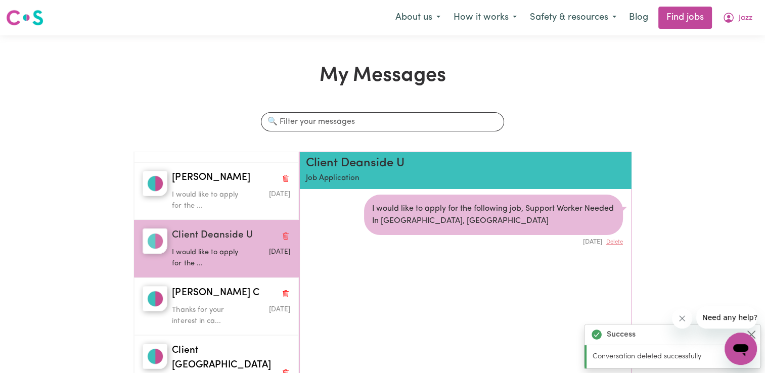
scroll to position [0, 0]
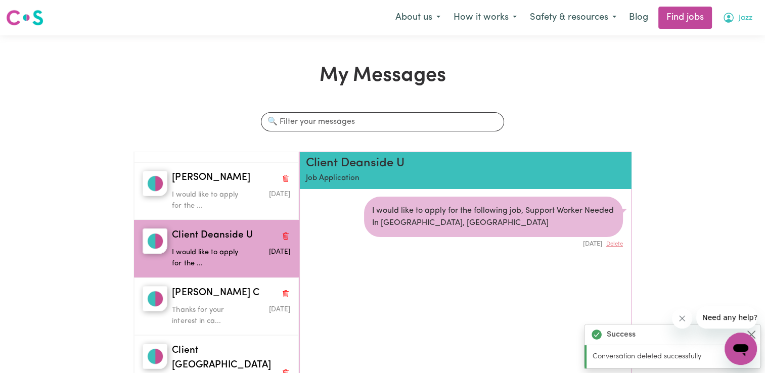
drag, startPoint x: 725, startPoint y: 19, endPoint x: 730, endPoint y: 18, distance: 5.8
click at [728, 18] on icon "My Account" at bounding box center [729, 18] width 12 height 12
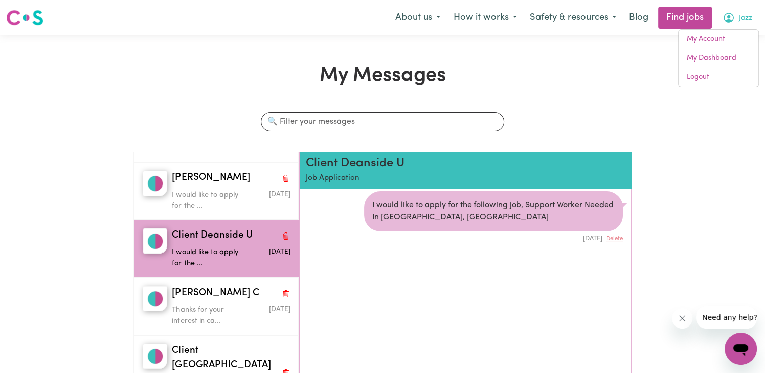
click at [730, 27] on button "Jazz" at bounding box center [737, 17] width 43 height 21
click at [730, 22] on icon "My Account" at bounding box center [729, 18] width 10 height 10
click at [715, 40] on link "My Account" at bounding box center [719, 39] width 80 height 19
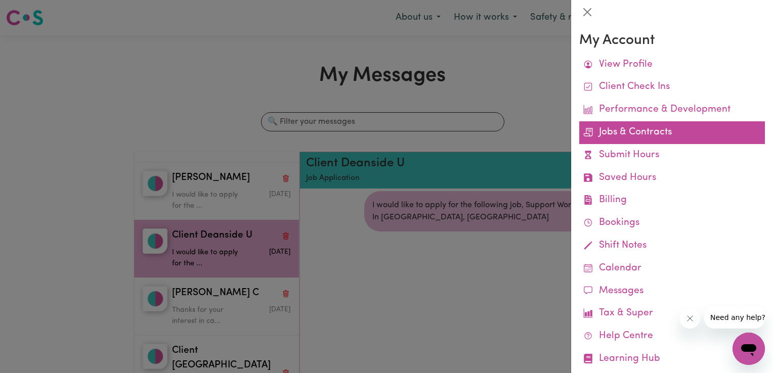
click at [651, 139] on link "Jobs & Contracts" at bounding box center [672, 132] width 186 height 23
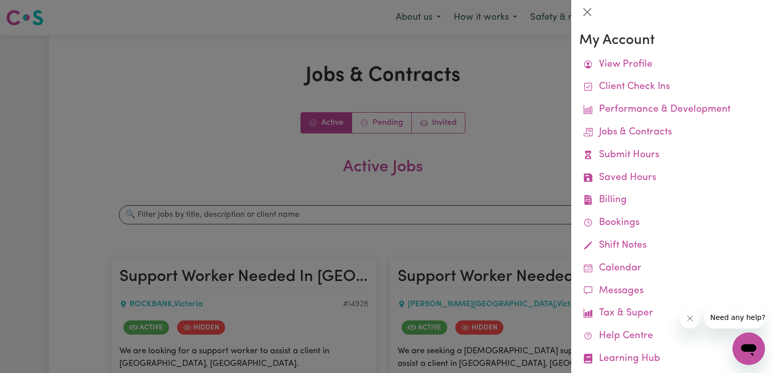
click at [478, 177] on div at bounding box center [386, 186] width 773 height 373
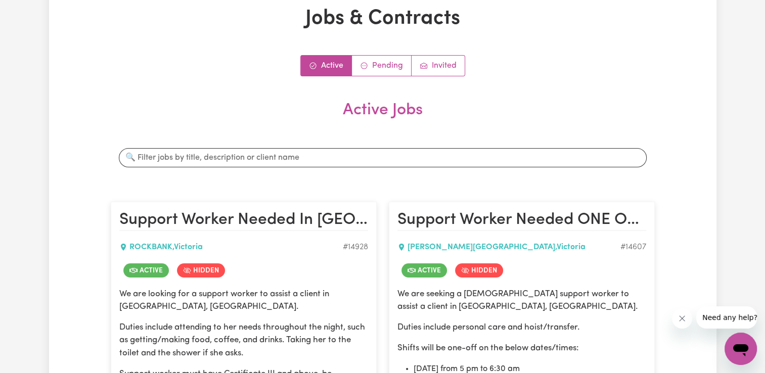
scroll to position [51, 0]
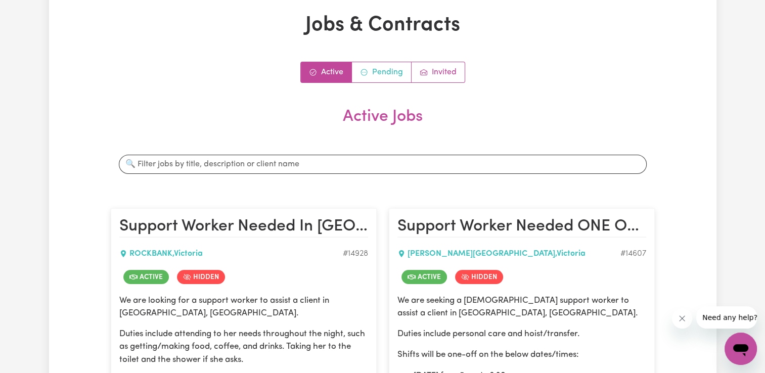
click at [383, 67] on link "Pending" at bounding box center [382, 72] width 60 height 20
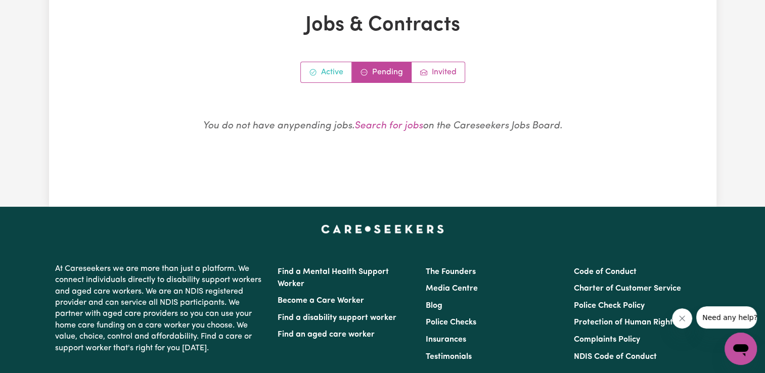
click at [332, 74] on link "Active" at bounding box center [326, 72] width 51 height 20
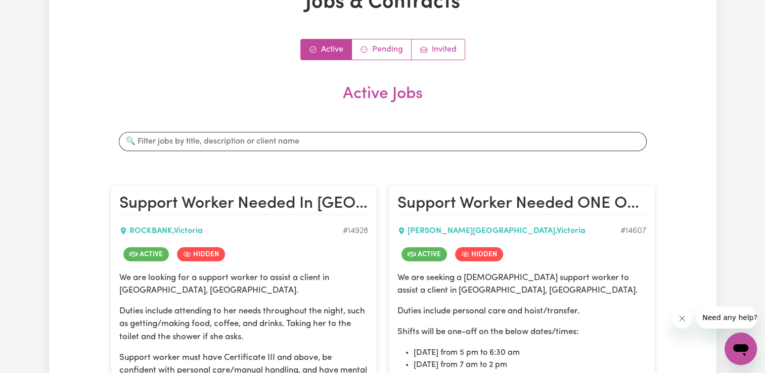
scroll to position [0, 0]
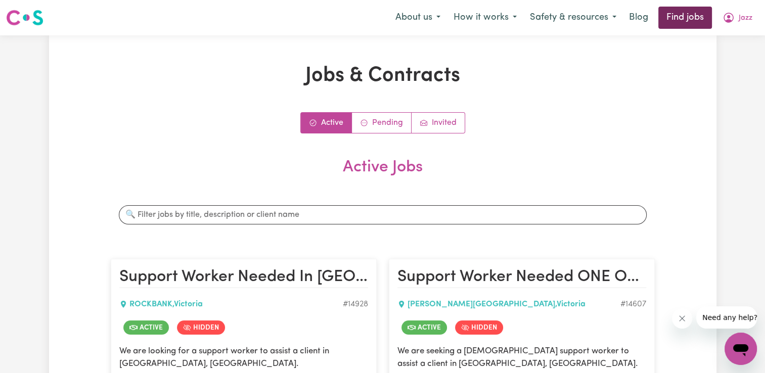
click at [692, 17] on link "Find jobs" at bounding box center [685, 18] width 54 height 22
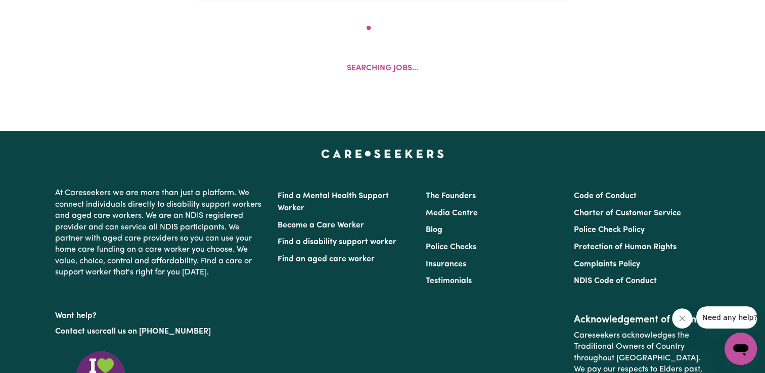
scroll to position [435, 0]
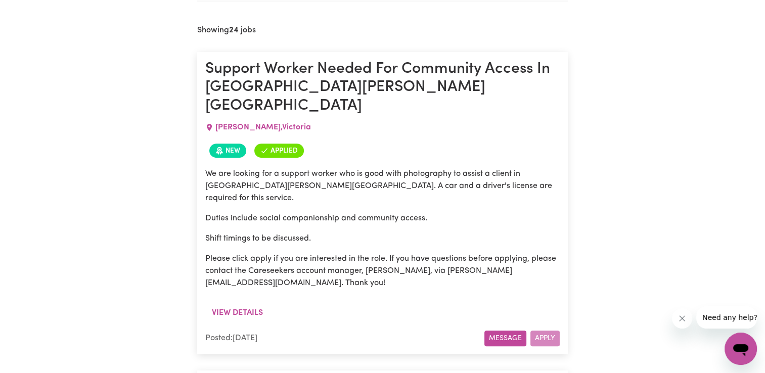
click at [513, 331] on button "Message" at bounding box center [505, 339] width 42 height 16
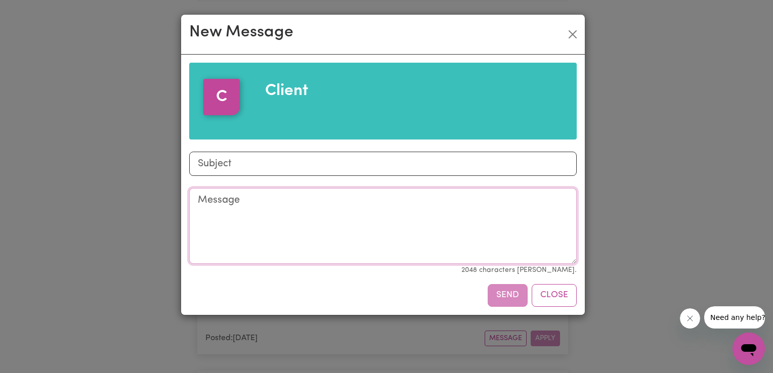
click at [222, 216] on textarea "Message" at bounding box center [382, 226] width 387 height 76
click at [572, 33] on button "Close" at bounding box center [572, 34] width 16 height 16
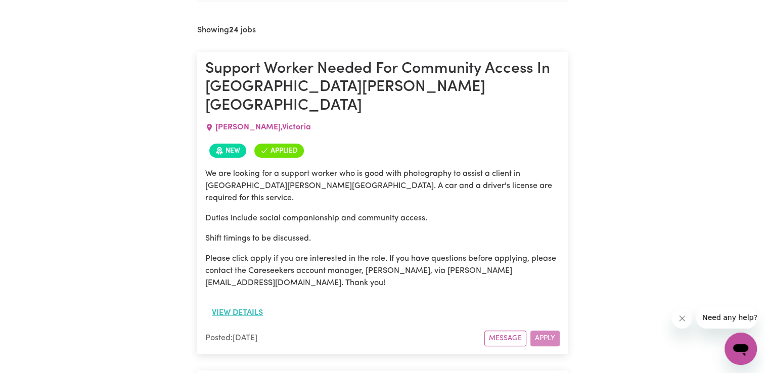
click at [247, 303] on button "View details" at bounding box center [237, 312] width 64 height 19
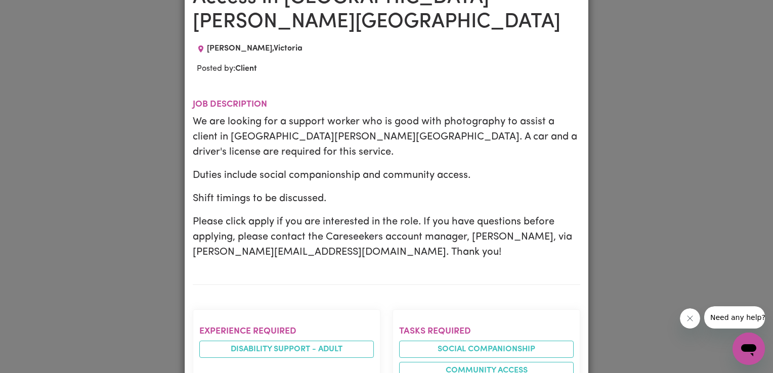
scroll to position [0, 0]
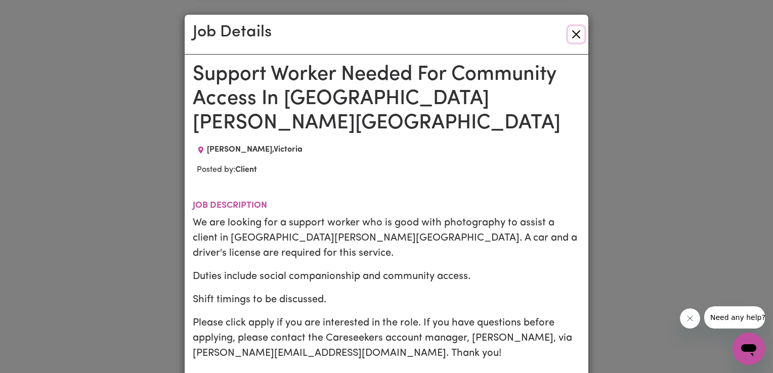
click at [575, 33] on button "Close" at bounding box center [576, 34] width 16 height 16
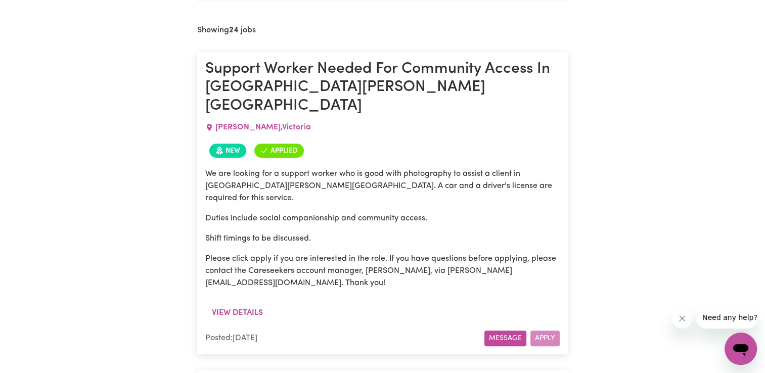
click at [506, 331] on button "Message" at bounding box center [505, 339] width 42 height 16
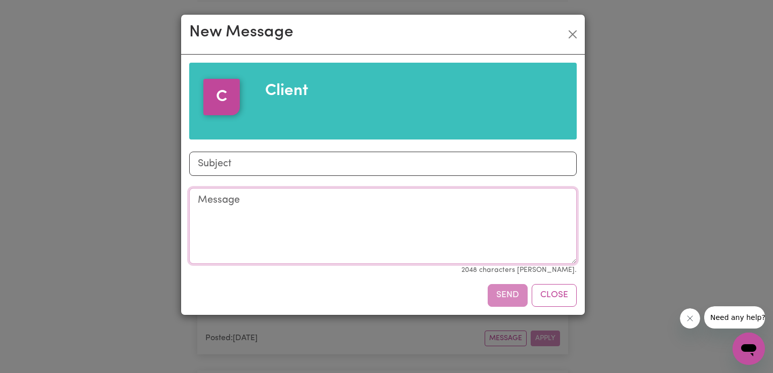
click at [317, 207] on textarea "Message" at bounding box center [382, 226] width 387 height 76
click at [459, 203] on textarea "HI there, I do have car with comprehensive insurance." at bounding box center [382, 226] width 387 height 76
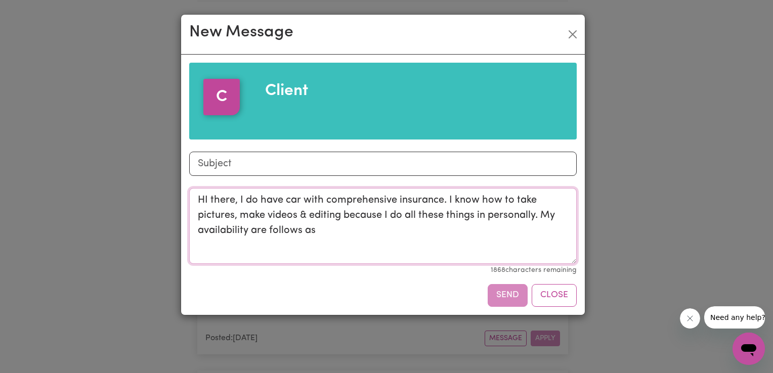
click at [328, 234] on textarea "HI there, I do have car with comprehensive insurance. I know how to take pictur…" at bounding box center [382, 226] width 387 height 76
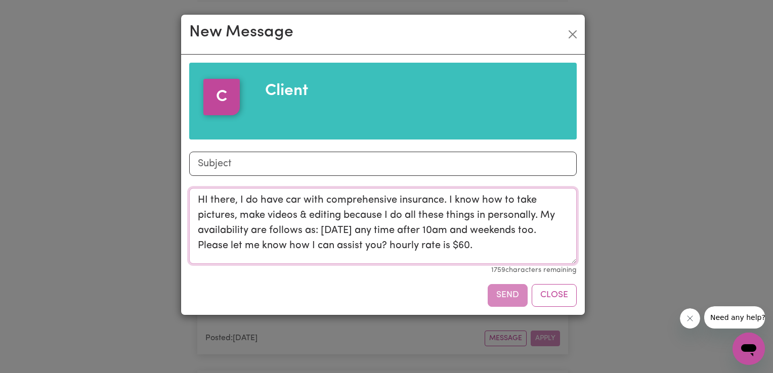
click at [488, 243] on textarea "HI there, I do have car with comprehensive insurance. I know how to take pictur…" at bounding box center [382, 226] width 387 height 76
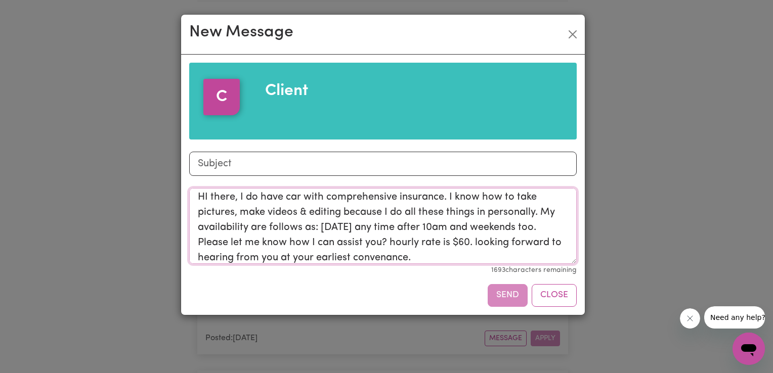
click at [423, 252] on textarea "HI there, I do have car with comprehensive insurance. I know how to take pictur…" at bounding box center [382, 226] width 387 height 76
type textarea "HI there, I do have car with comprehensive insurance. I know how to take pictur…"
click at [510, 299] on div "Send Close" at bounding box center [382, 295] width 387 height 22
click at [495, 255] on textarea "HI there, I do have car with comprehensive insurance. I know how to take pictur…" at bounding box center [382, 226] width 387 height 76
click at [239, 152] on input "Subject" at bounding box center [382, 164] width 387 height 24
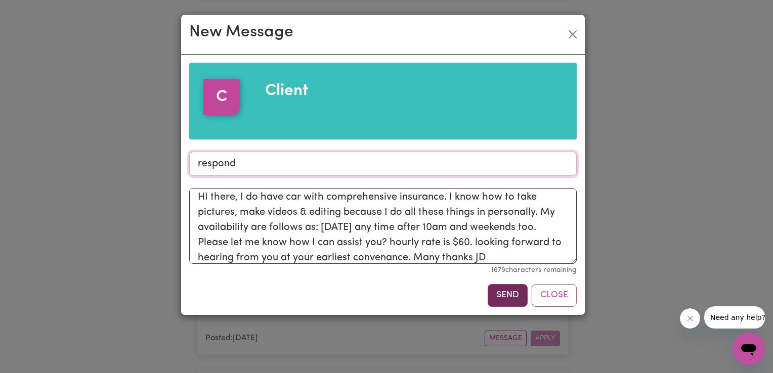
type input "respond"
click at [502, 298] on button "Send" at bounding box center [507, 295] width 40 height 22
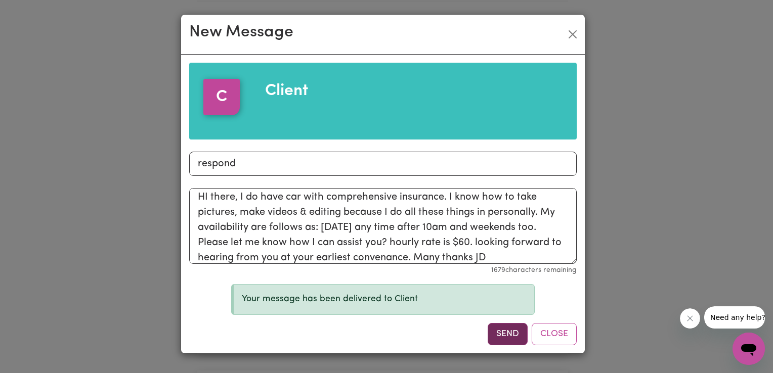
click at [508, 337] on button "Send" at bounding box center [507, 334] width 40 height 22
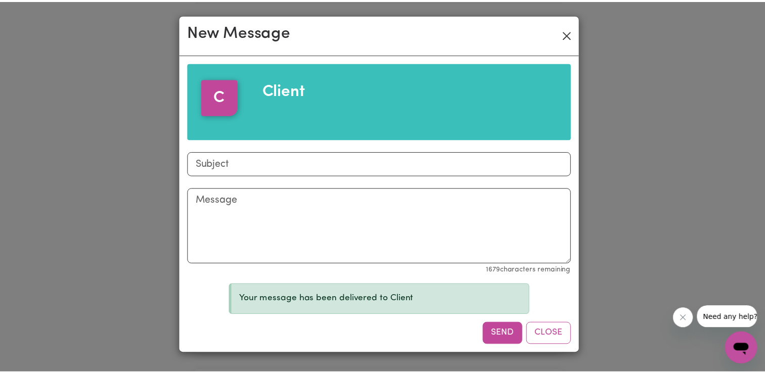
scroll to position [0, 0]
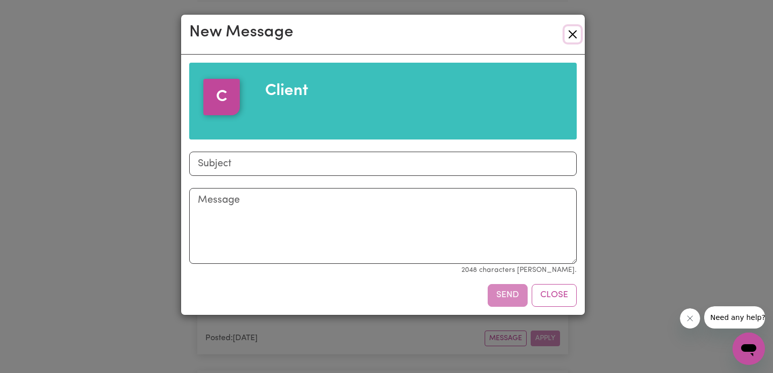
click at [574, 34] on button "Close" at bounding box center [572, 34] width 16 height 16
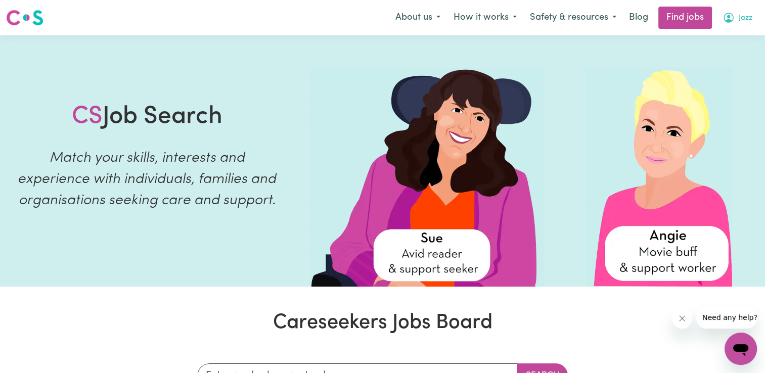
click at [734, 17] on icon "My Account" at bounding box center [729, 18] width 12 height 12
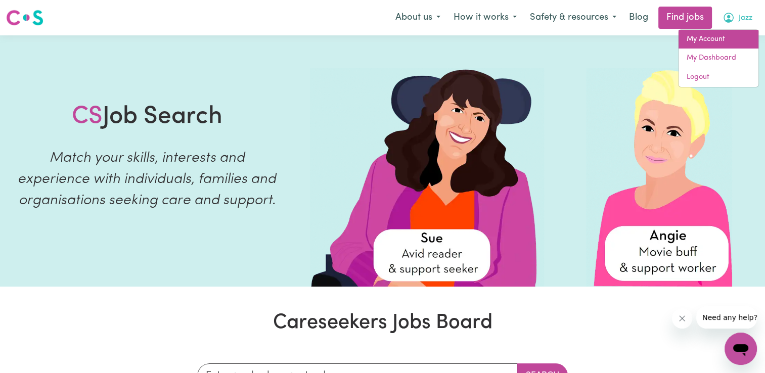
click at [716, 41] on link "My Account" at bounding box center [719, 39] width 80 height 19
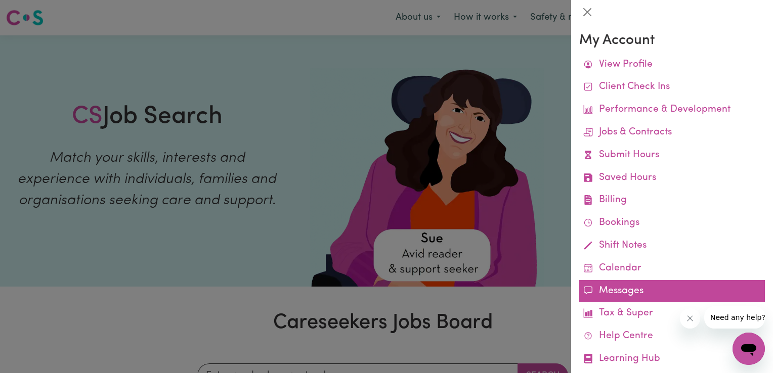
click at [629, 293] on link "Messages" at bounding box center [672, 291] width 186 height 23
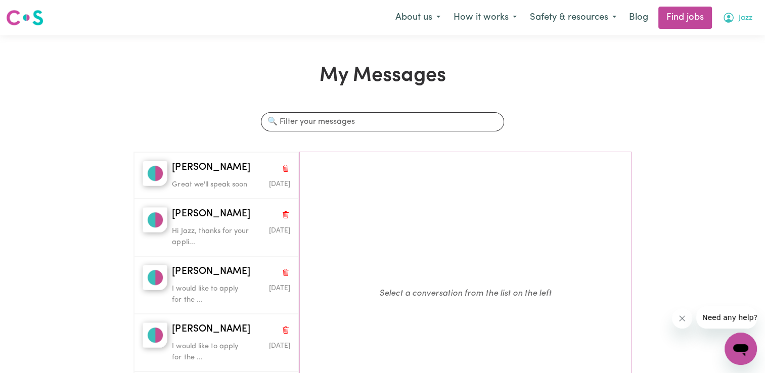
click at [736, 19] on button "Jazz" at bounding box center [737, 17] width 43 height 21
click at [709, 41] on link "My Account" at bounding box center [719, 39] width 80 height 19
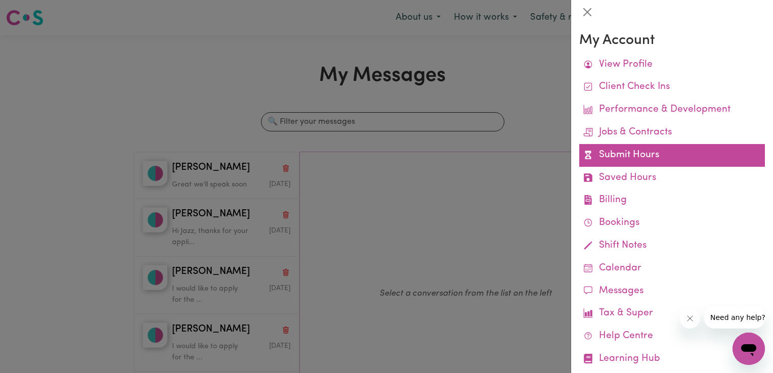
click at [644, 159] on link "Submit Hours" at bounding box center [672, 155] width 186 height 23
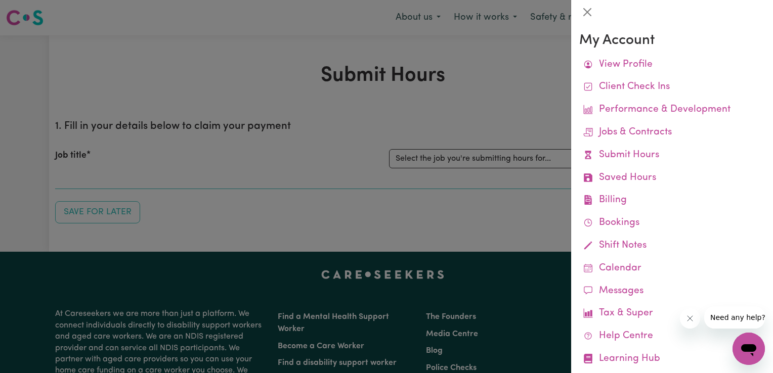
click at [326, 145] on div at bounding box center [386, 186] width 773 height 373
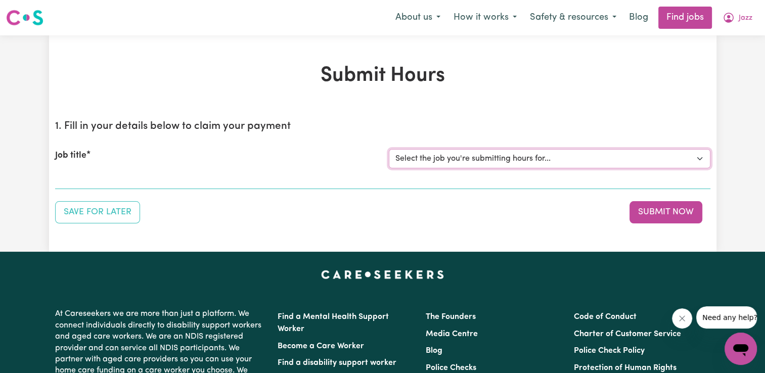
click at [540, 159] on select "Select the job you're submitting hours for... [Sophie Uniting Respite ] Support…" at bounding box center [550, 158] width 322 height 19
select select "14928"
click at [389, 149] on select "Select the job you're submitting hours for... [Sophie Uniting Respite ] Support…" at bounding box center [550, 158] width 322 height 19
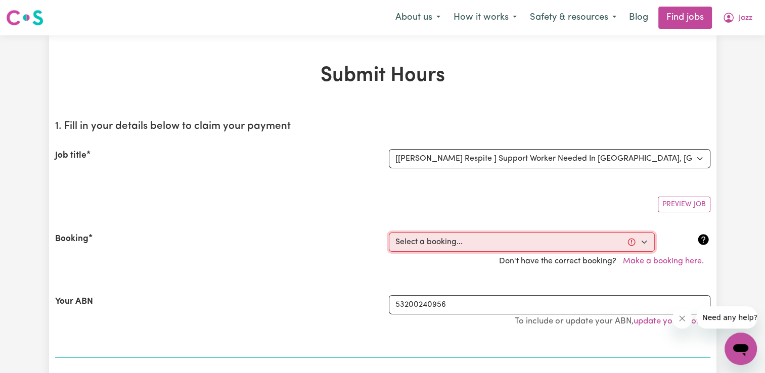
click at [634, 242] on select "Select a booking... Wed, August 20, 2025 - 10:00pm to 6:00am (ONE-OFF) Thu, Aug…" at bounding box center [522, 242] width 266 height 19
select select "359201"
click at [389, 233] on select "Select a booking... Wed, August 20, 2025 - 10:00pm to 6:00am (ONE-OFF) Thu, Aug…" at bounding box center [522, 242] width 266 height 19
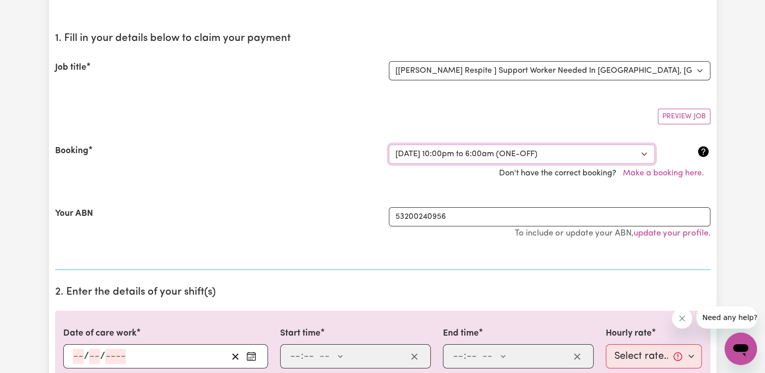
scroll to position [152, 0]
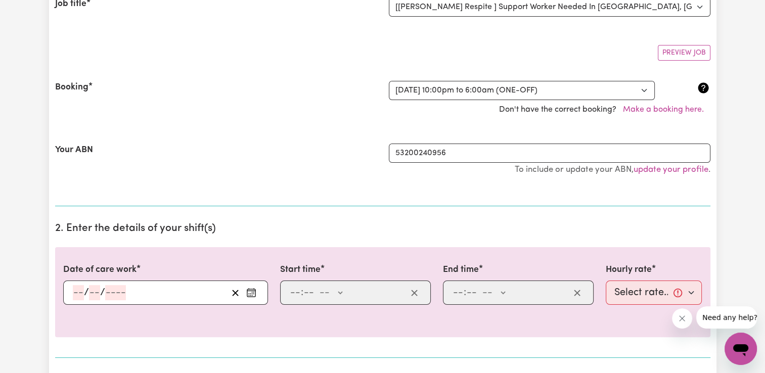
click at [253, 292] on circle "Enter the date of care work" at bounding box center [253, 292] width 1 height 1
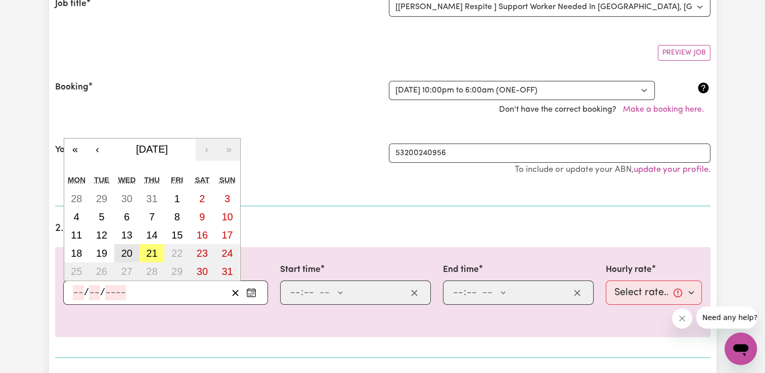
click at [128, 252] on abbr "20" at bounding box center [126, 253] width 11 height 11
type input "2025-08-20"
type input "20"
type input "8"
type input "2025"
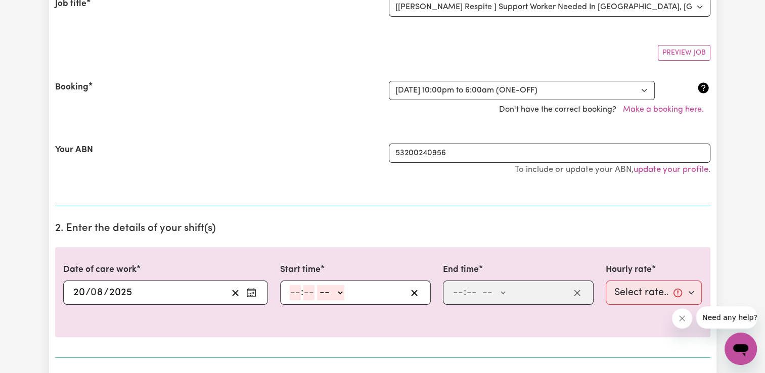
click at [291, 291] on input "number" at bounding box center [295, 292] width 11 height 15
type input "10"
type input "00"
click at [336, 291] on select "-- AM PM" at bounding box center [332, 292] width 27 height 15
select select "pm"
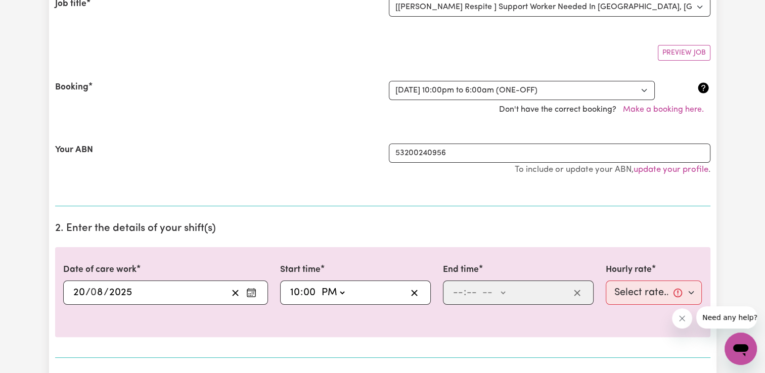
click at [319, 285] on select "-- AM PM" at bounding box center [332, 292] width 27 height 15
type input "22:00"
type input "0"
click at [457, 290] on input "number" at bounding box center [458, 292] width 11 height 15
type input "6"
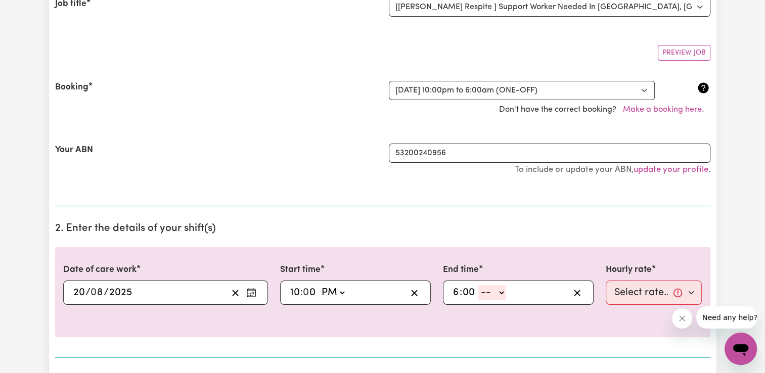
type input "00"
click at [498, 292] on select "-- AM PM" at bounding box center [491, 292] width 27 height 15
select select "am"
click at [478, 285] on select "-- AM PM" at bounding box center [491, 292] width 27 height 15
type input "06:00"
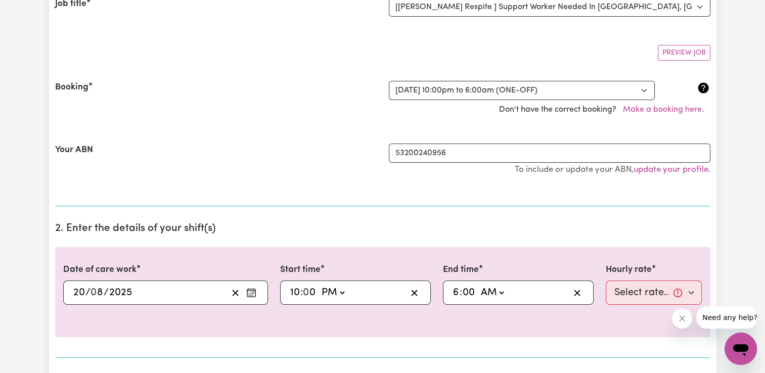
type input "0"
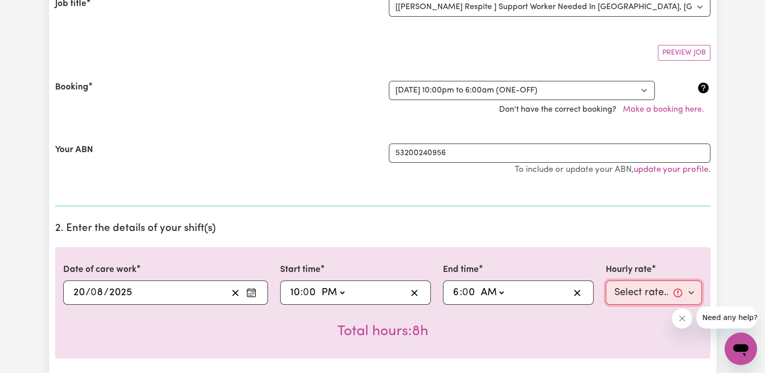
click at [669, 298] on select "Select rate... $43.00 (Weekday) $46.00 (Evening Care)" at bounding box center [654, 293] width 97 height 24
select select "46-EveningCare"
click at [606, 281] on select "Select rate... $43.00 (Weekday) $46.00 (Evening Care)" at bounding box center [654, 293] width 97 height 24
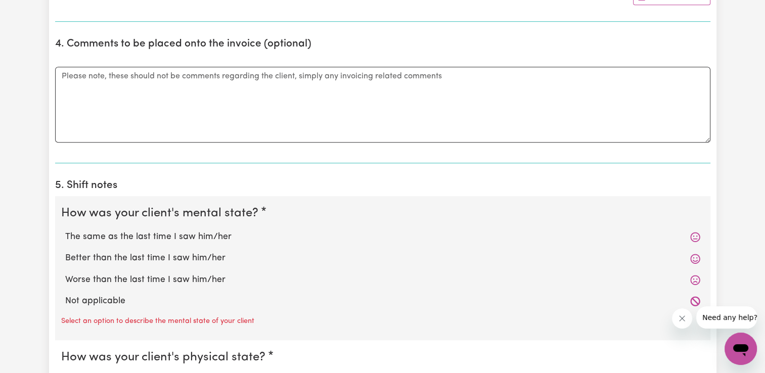
scroll to position [809, 0]
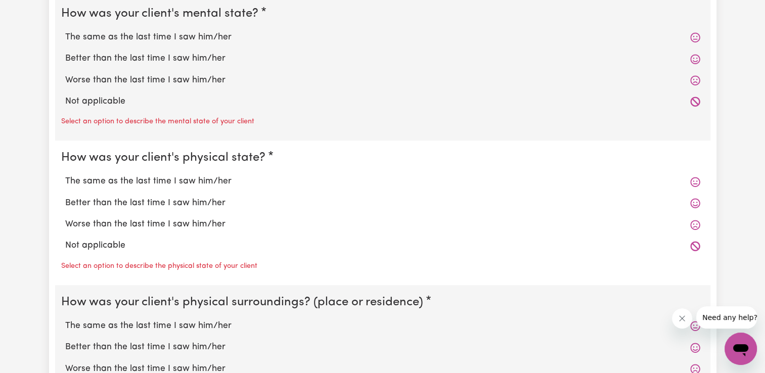
click at [103, 98] on label "Not applicable" at bounding box center [382, 101] width 635 height 13
click at [65, 95] on input "Not applicable" at bounding box center [65, 95] width 1 height 1
radio input "true"
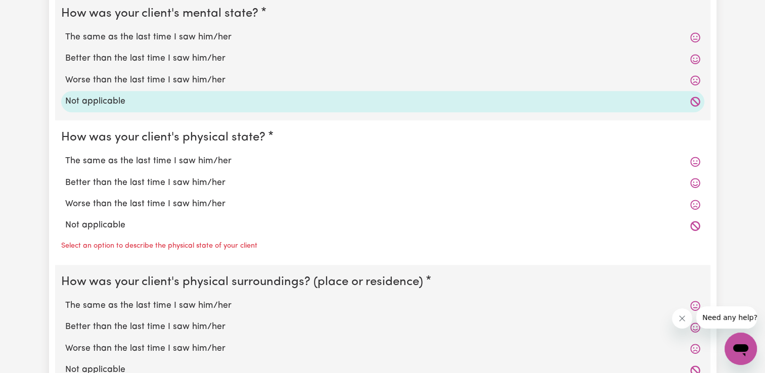
click at [118, 228] on label "Not applicable" at bounding box center [382, 225] width 635 height 13
click at [65, 219] on input "Not applicable" at bounding box center [65, 218] width 1 height 1
radio input "true"
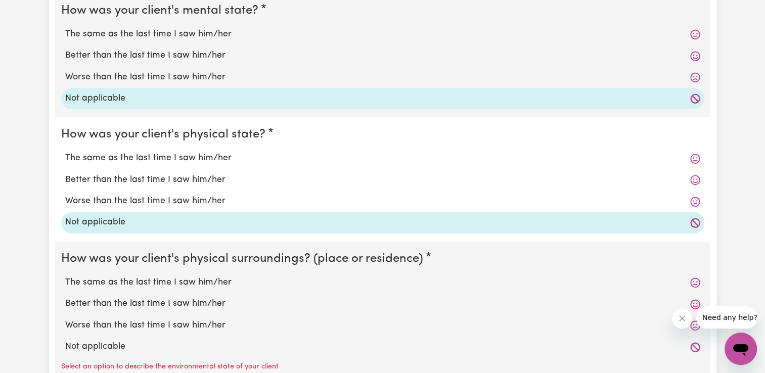
scroll to position [1011, 0]
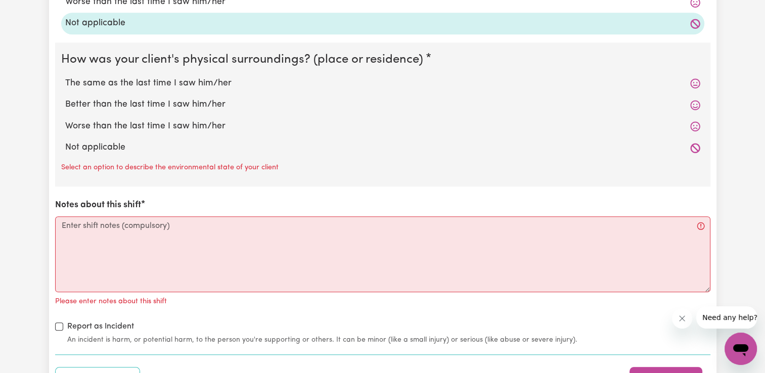
click at [90, 149] on label "Not applicable" at bounding box center [382, 147] width 635 height 13
click at [65, 141] on input "Not applicable" at bounding box center [65, 141] width 1 height 1
radio input "true"
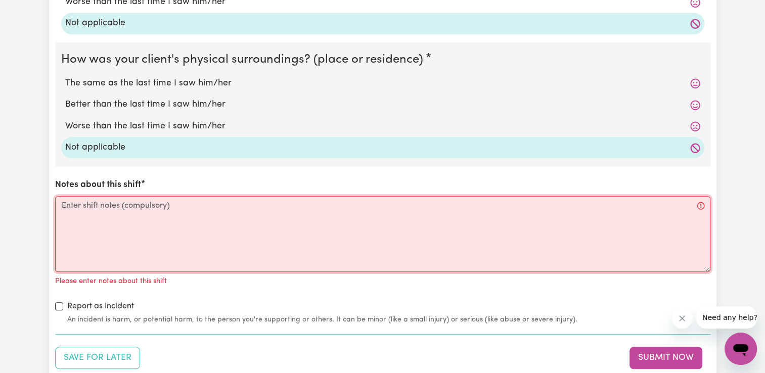
click at [123, 226] on textarea "Notes about this shift" at bounding box center [382, 234] width 655 height 76
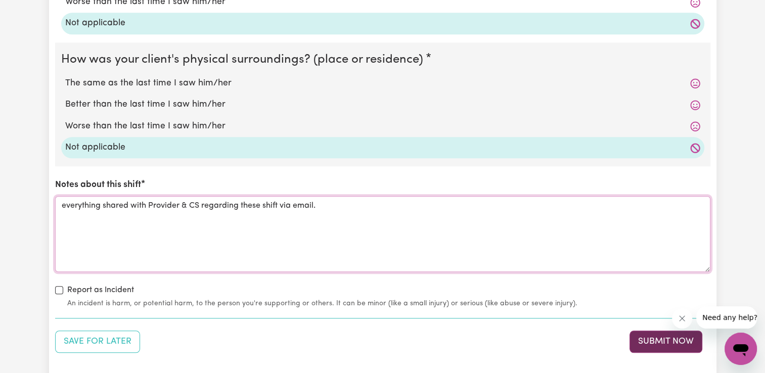
type textarea "everything shared with Provider & CS regarding these shift via email."
click at [667, 338] on button "Submit Now" at bounding box center [666, 342] width 73 height 22
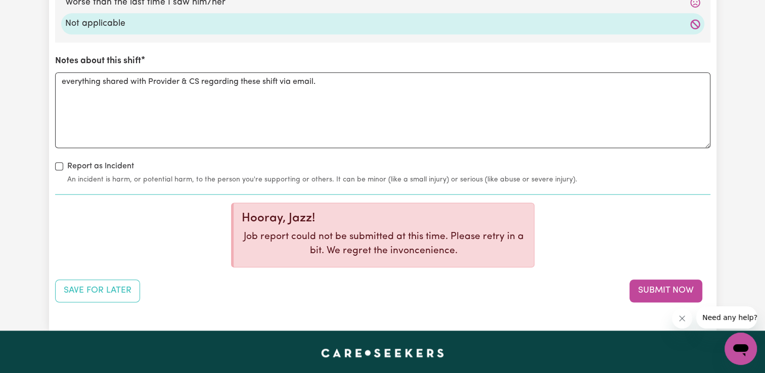
scroll to position [1214, 0]
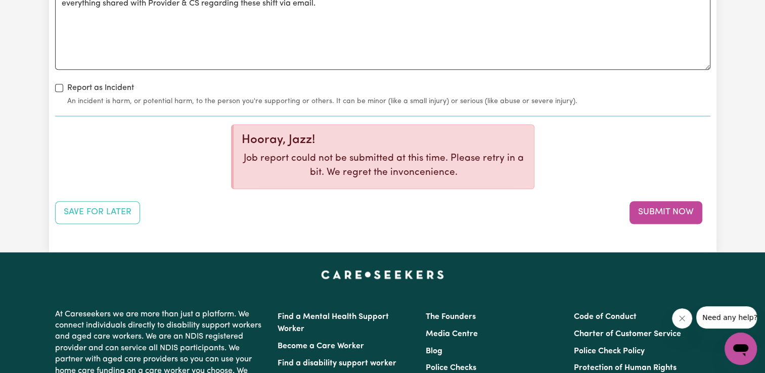
click at [649, 201] on button "Submit Now" at bounding box center [666, 212] width 73 height 22
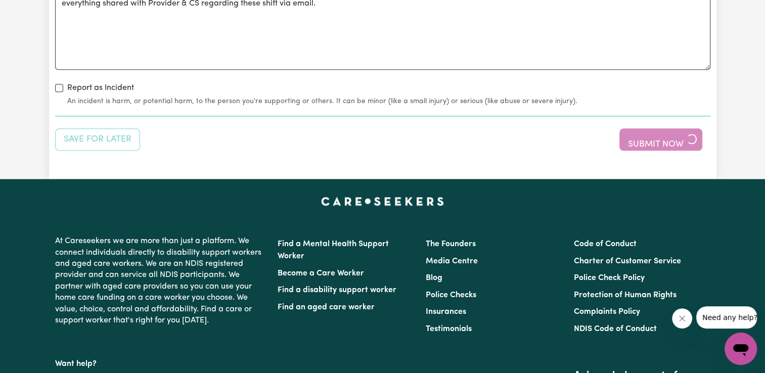
click at [649, 210] on div "At Careseekers we are more than just a platform. We connect individuals directl…" at bounding box center [382, 341] width 667 height 293
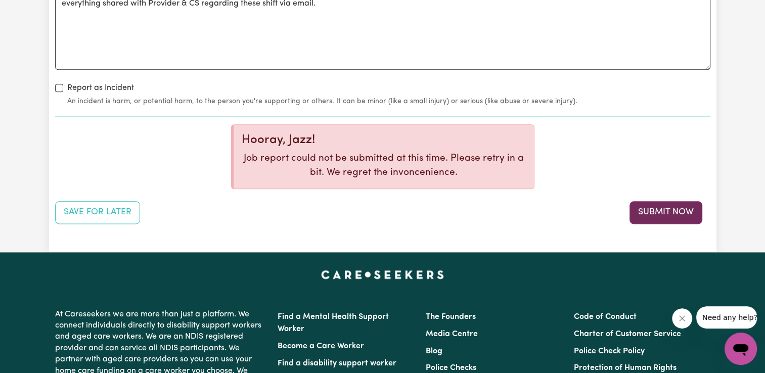
click at [648, 203] on button "Submit Now" at bounding box center [666, 212] width 73 height 22
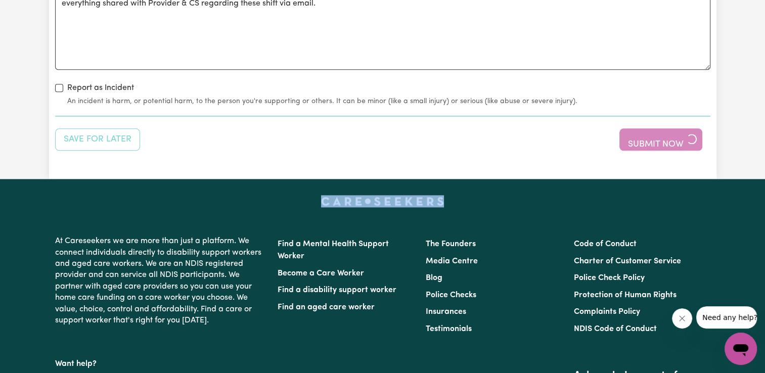
click at [649, 203] on div at bounding box center [382, 201] width 667 height 12
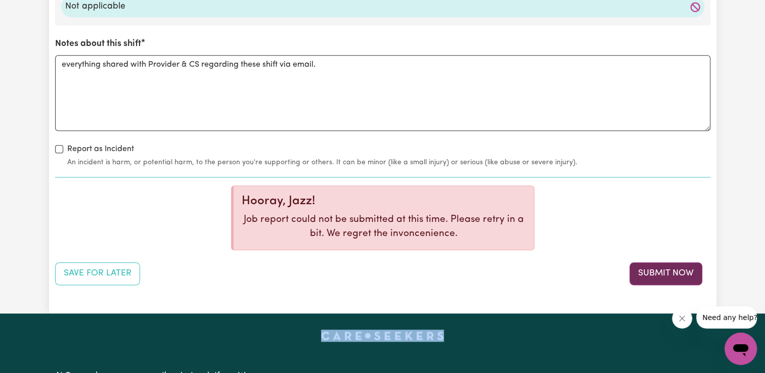
scroll to position [1112, 0]
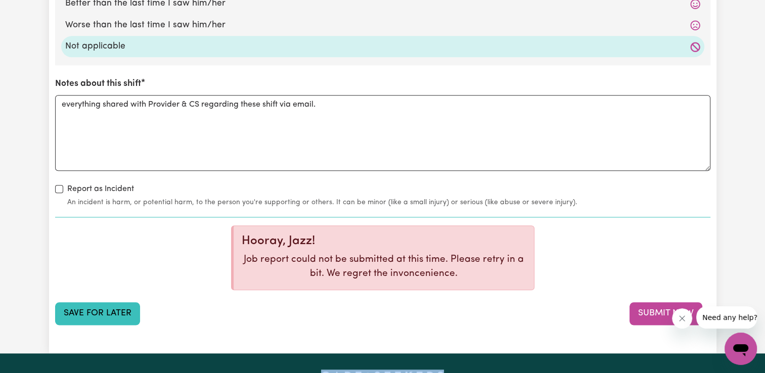
click at [104, 312] on button "Save for Later" at bounding box center [97, 313] width 85 height 22
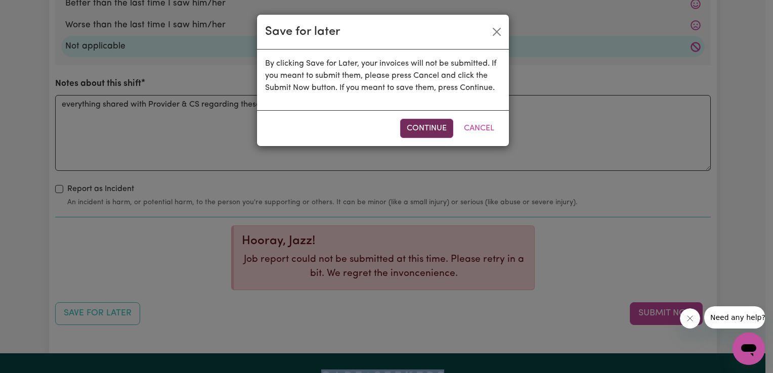
click at [422, 129] on button "Continue" at bounding box center [426, 128] width 53 height 19
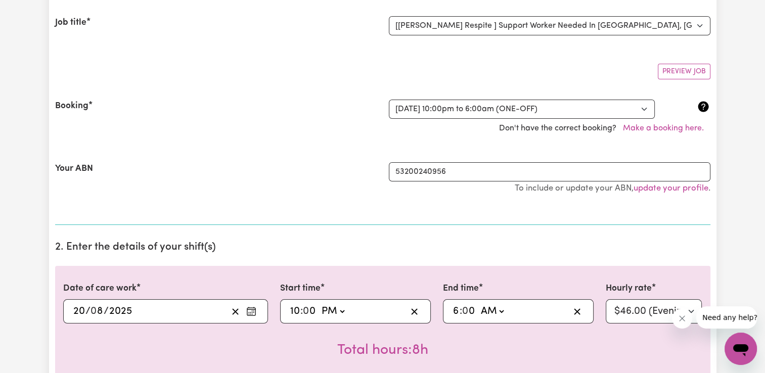
scroll to position [0, 0]
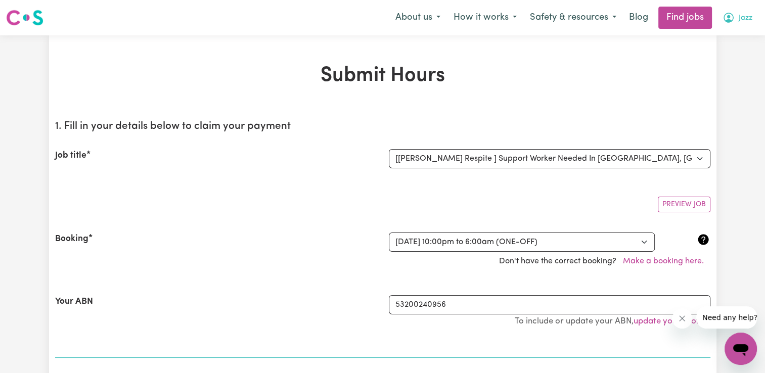
click at [732, 15] on icon "My Account" at bounding box center [729, 18] width 12 height 12
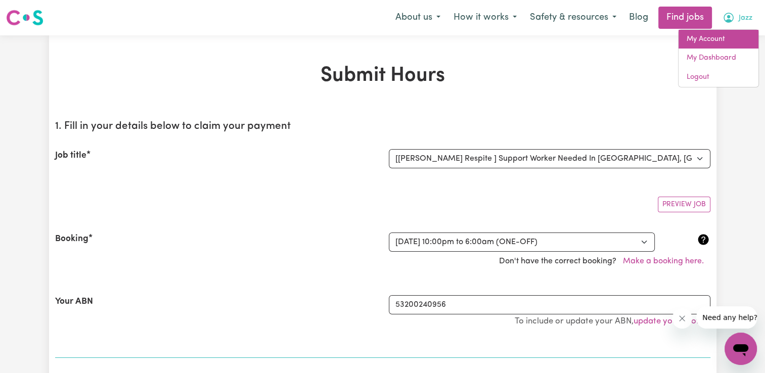
click at [724, 43] on link "My Account" at bounding box center [719, 39] width 80 height 19
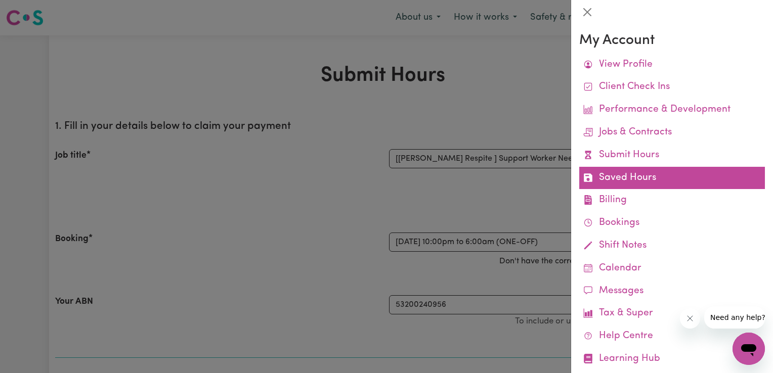
click at [640, 176] on link "Saved Hours" at bounding box center [672, 178] width 186 height 23
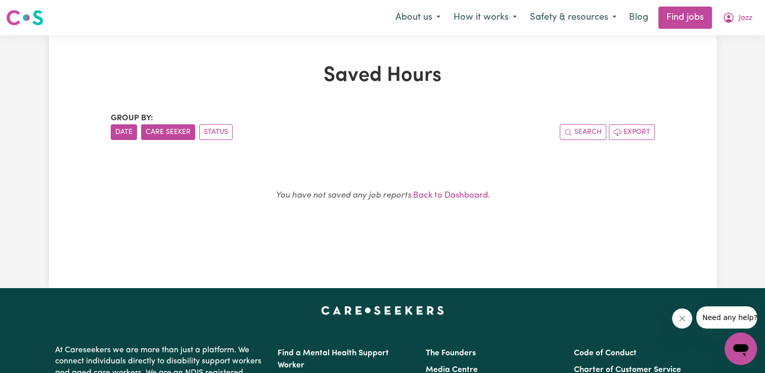
click at [160, 132] on button "Care Seeker" at bounding box center [168, 132] width 54 height 16
click at [217, 132] on button "Status" at bounding box center [215, 132] width 33 height 16
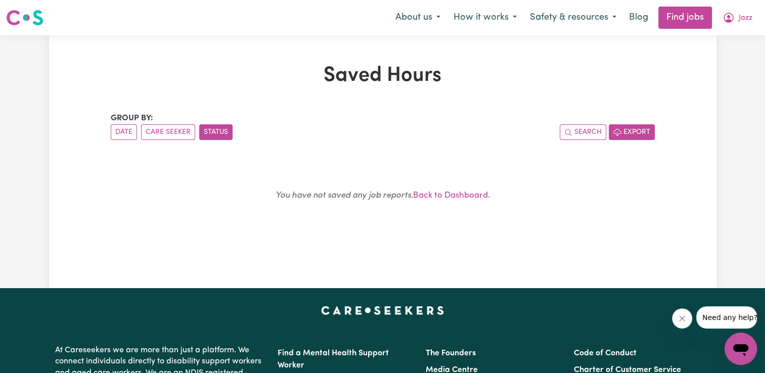
drag, startPoint x: 624, startPoint y: 128, endPoint x: 623, endPoint y: 138, distance: 9.2
click at [624, 128] on button "Export" at bounding box center [632, 132] width 46 height 16
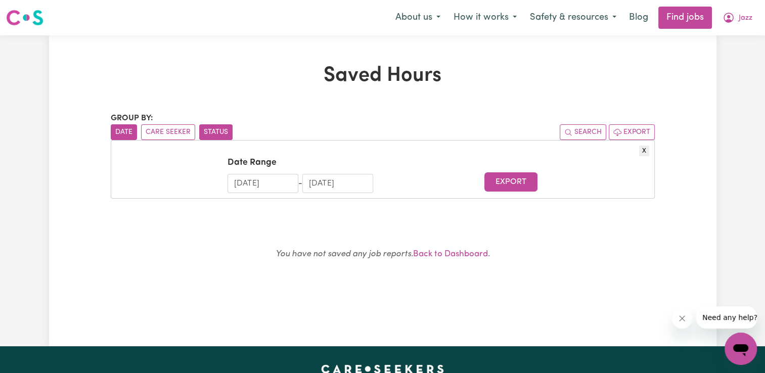
click at [126, 136] on button "Date" at bounding box center [124, 132] width 26 height 16
click at [743, 23] on span "Jazz" at bounding box center [746, 18] width 14 height 11
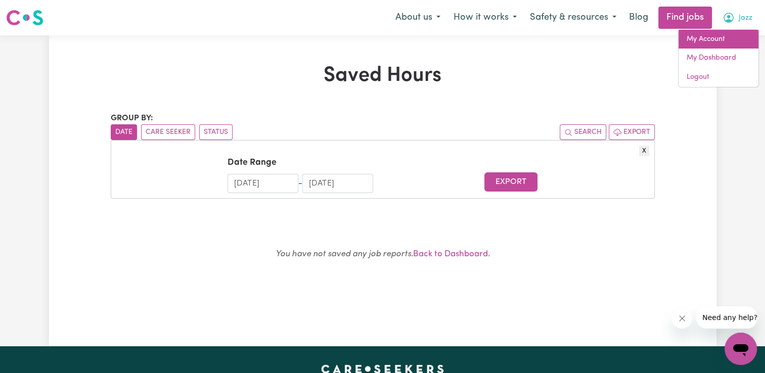
click at [720, 43] on link "My Account" at bounding box center [719, 39] width 80 height 19
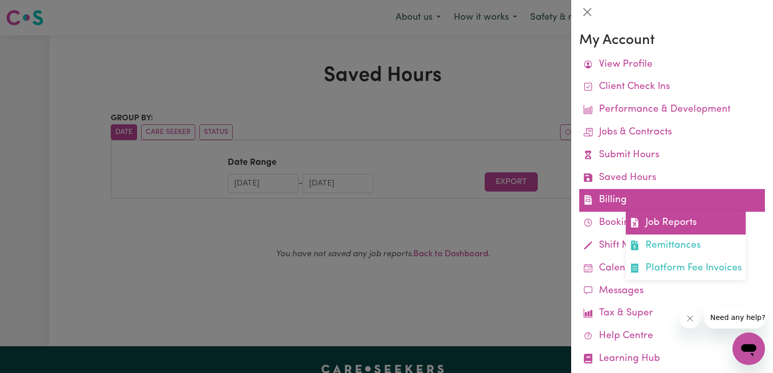
click at [676, 229] on link "Job Reports" at bounding box center [685, 223] width 120 height 23
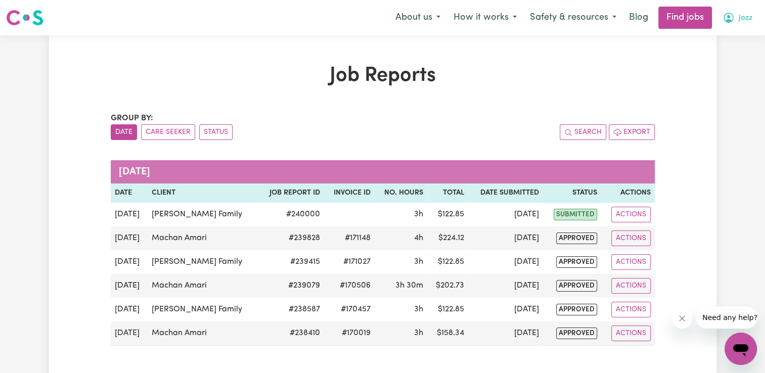
click at [730, 20] on icon "My Account" at bounding box center [729, 18] width 12 height 12
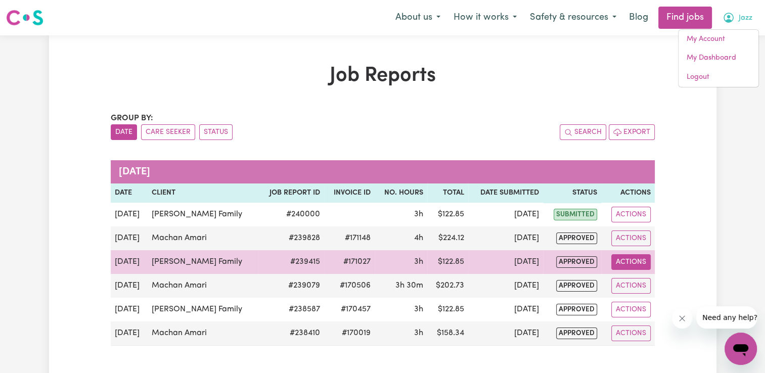
click at [634, 262] on button "Actions" at bounding box center [630, 262] width 39 height 16
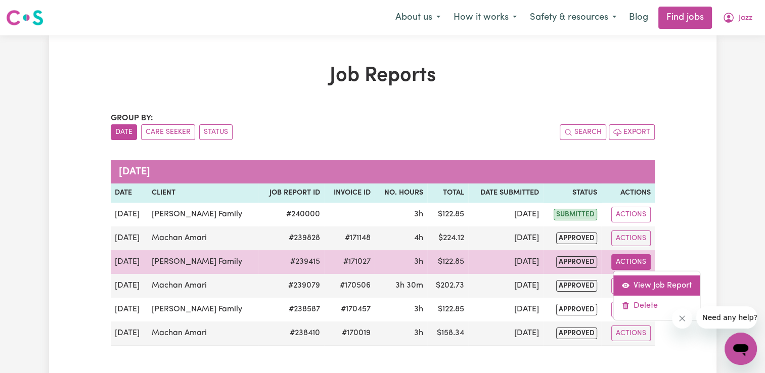
click at [642, 283] on link "View Job Report" at bounding box center [656, 285] width 86 height 20
select select "pm"
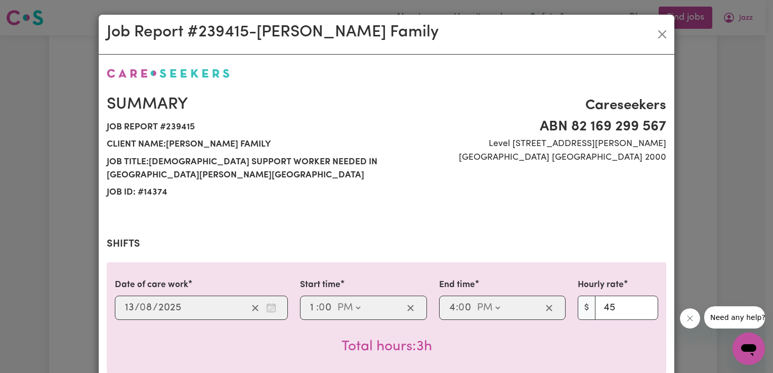
select select "45-Weekday"
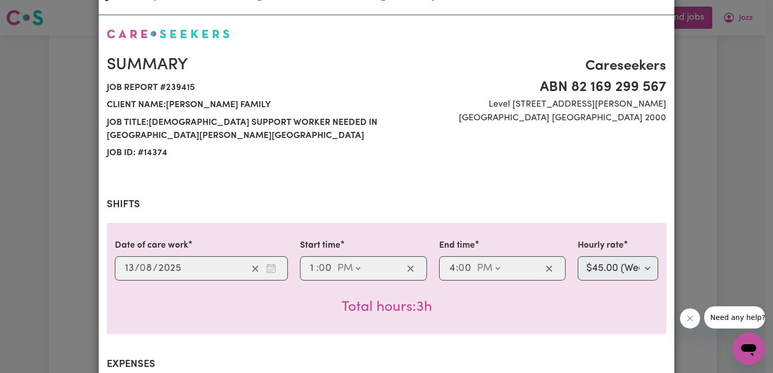
scroll to position [38, 0]
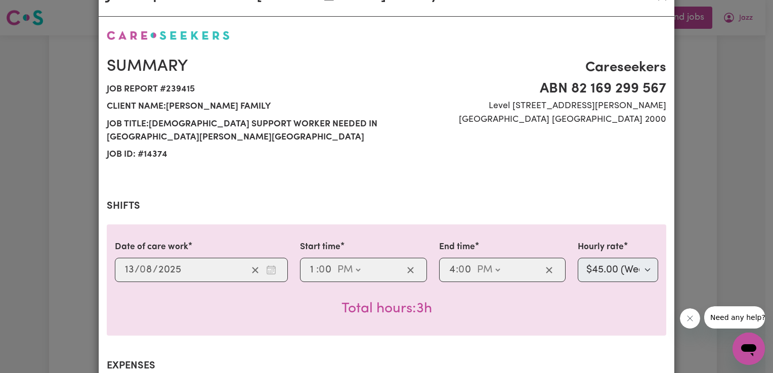
click at [739, 128] on div "Job Report # 239415 - Ana Chosen Family Summary Job report # 239415 Client name…" at bounding box center [386, 186] width 773 height 373
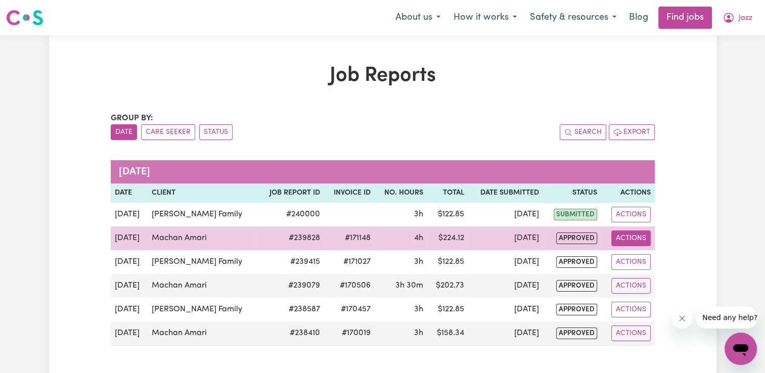
click at [623, 238] on button "Actions" at bounding box center [630, 239] width 39 height 16
click at [643, 257] on link "View Job Report" at bounding box center [656, 261] width 86 height 20
select select "pm"
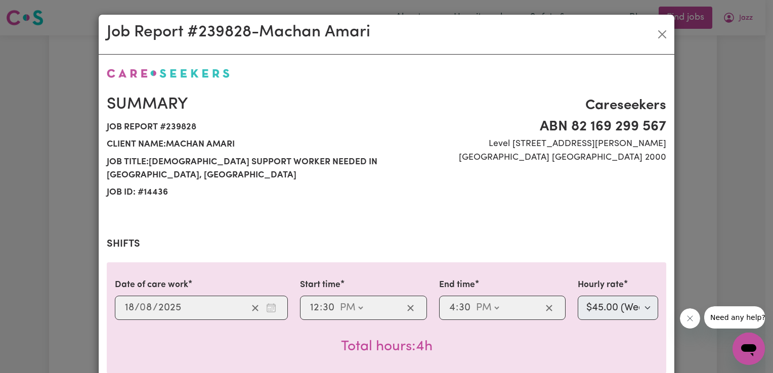
select select "58-Weekday"
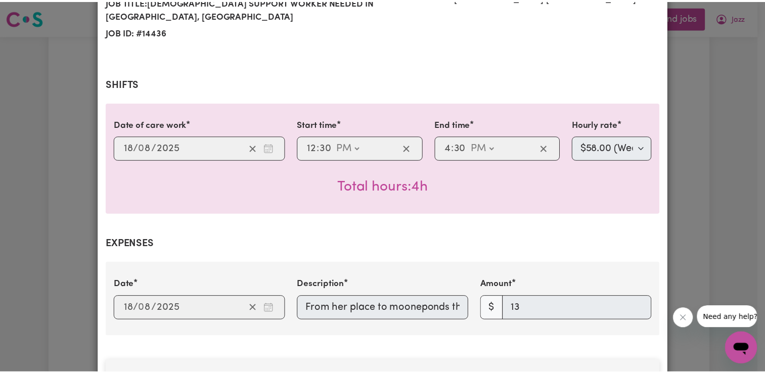
scroll to position [63, 0]
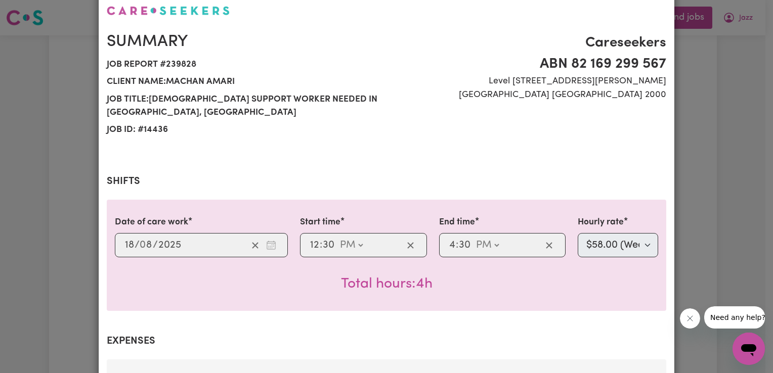
click at [733, 110] on div "Job Report # 239828 - Machan Amari Summary Job report # 239828 Client name: Mac…" at bounding box center [386, 186] width 773 height 373
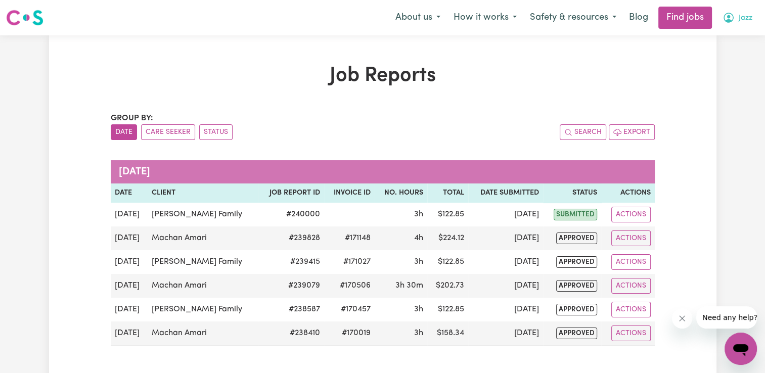
click at [736, 16] on button "Jazz" at bounding box center [737, 17] width 43 height 21
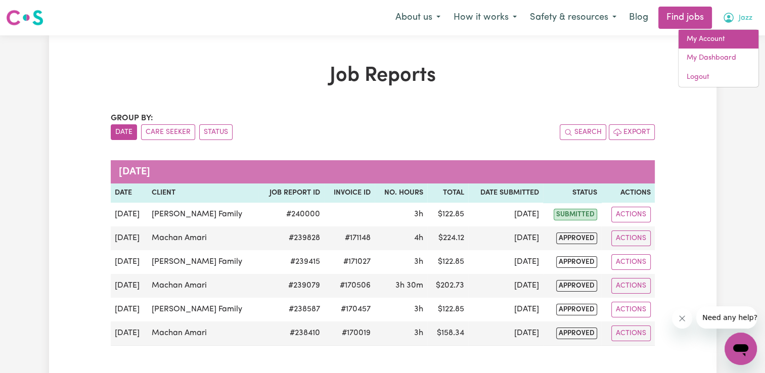
click at [715, 39] on link "My Account" at bounding box center [719, 39] width 80 height 19
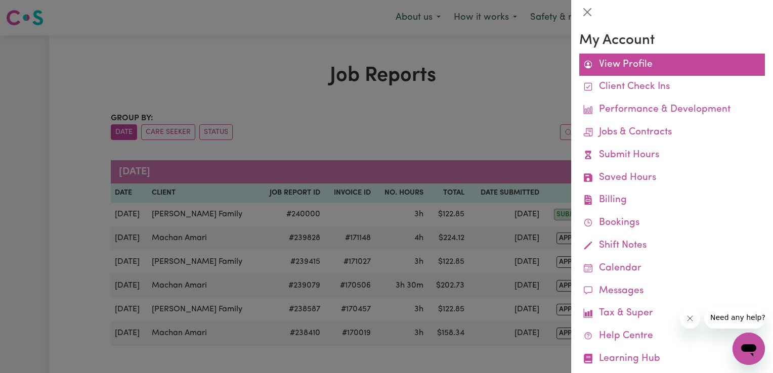
click at [634, 59] on link "View Profile" at bounding box center [672, 65] width 186 height 23
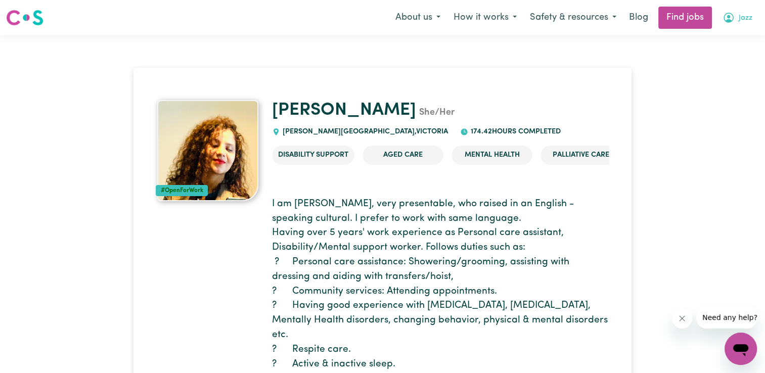
click at [736, 20] on button "Jazz" at bounding box center [737, 17] width 43 height 21
click at [719, 41] on link "My Account" at bounding box center [719, 39] width 80 height 19
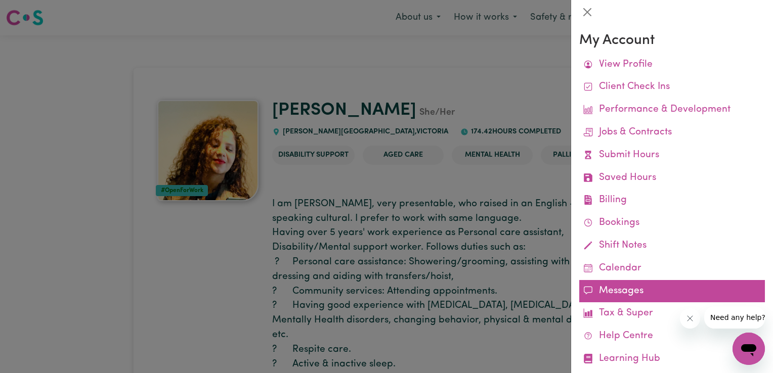
click at [623, 295] on link "Messages" at bounding box center [672, 291] width 186 height 23
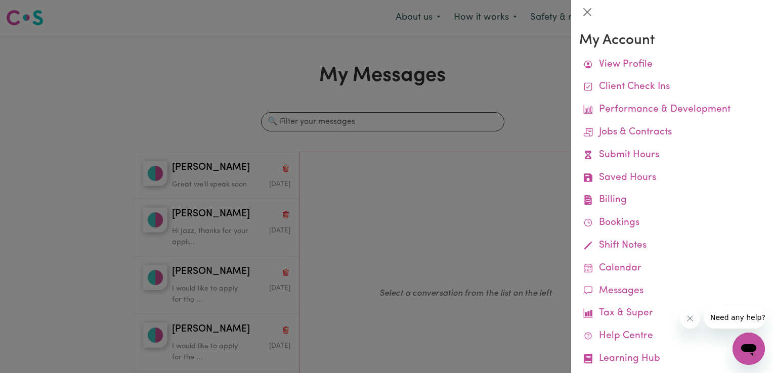
click at [171, 184] on div at bounding box center [386, 186] width 773 height 373
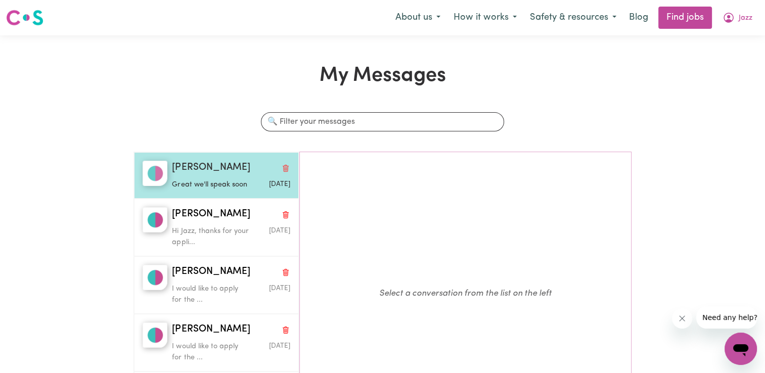
click at [184, 171] on span "[PERSON_NAME]" at bounding box center [211, 168] width 78 height 15
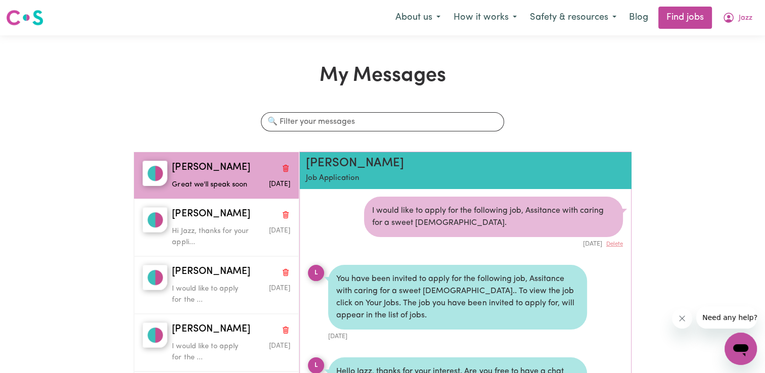
click at [324, 177] on p "Job Application" at bounding box center [438, 179] width 265 height 12
click at [336, 171] on div "Lina M Job Application" at bounding box center [438, 170] width 265 height 28
click at [697, 17] on link "Find jobs" at bounding box center [685, 18] width 54 height 22
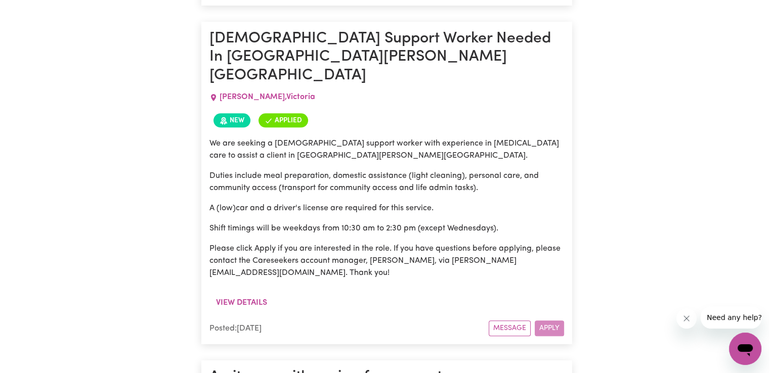
scroll to position [1294, 0]
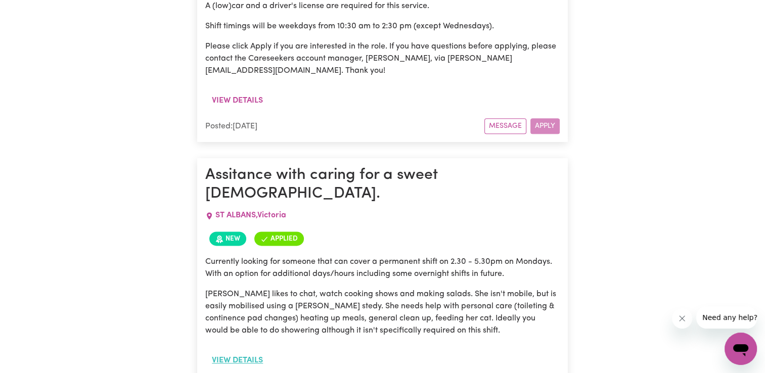
click at [247, 351] on button "View details" at bounding box center [237, 360] width 64 height 19
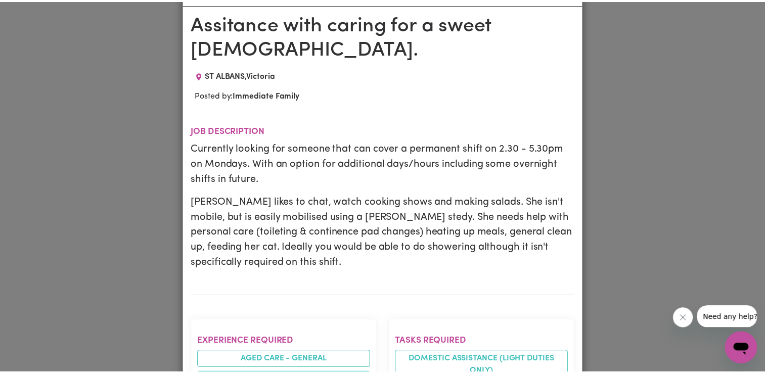
scroll to position [0, 0]
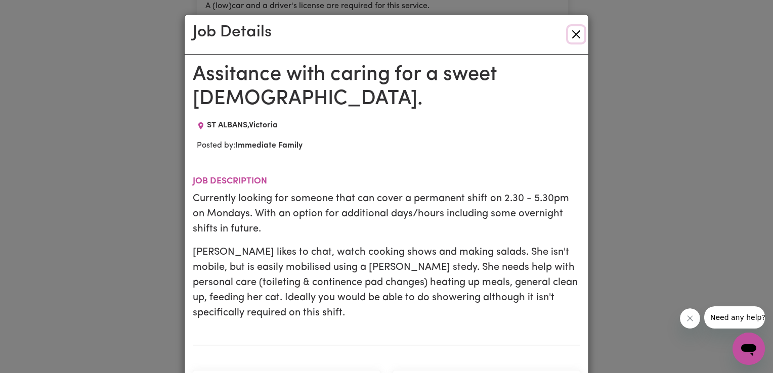
click at [574, 38] on button "Close" at bounding box center [576, 34] width 16 height 16
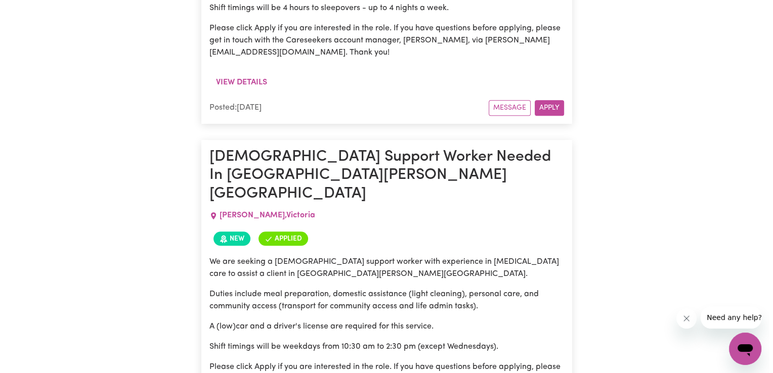
scroll to position [991, 0]
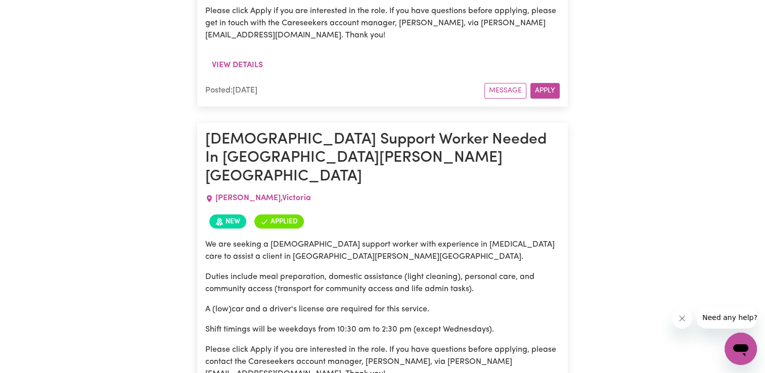
click at [242, 270] on div "We are seeking a female support worker with experience in arthritis care to ass…" at bounding box center [382, 314] width 354 height 162
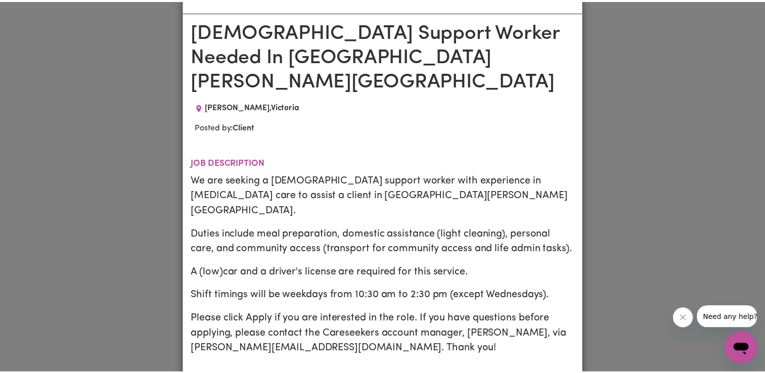
scroll to position [0, 0]
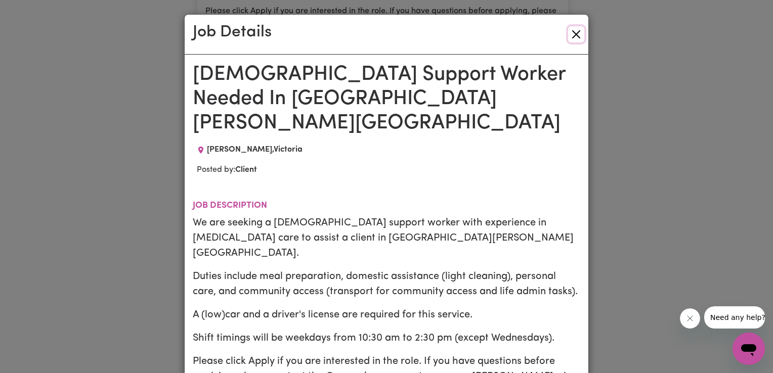
click at [574, 29] on button "Close" at bounding box center [576, 34] width 16 height 16
